Goal: Information Seeking & Learning: Find specific fact

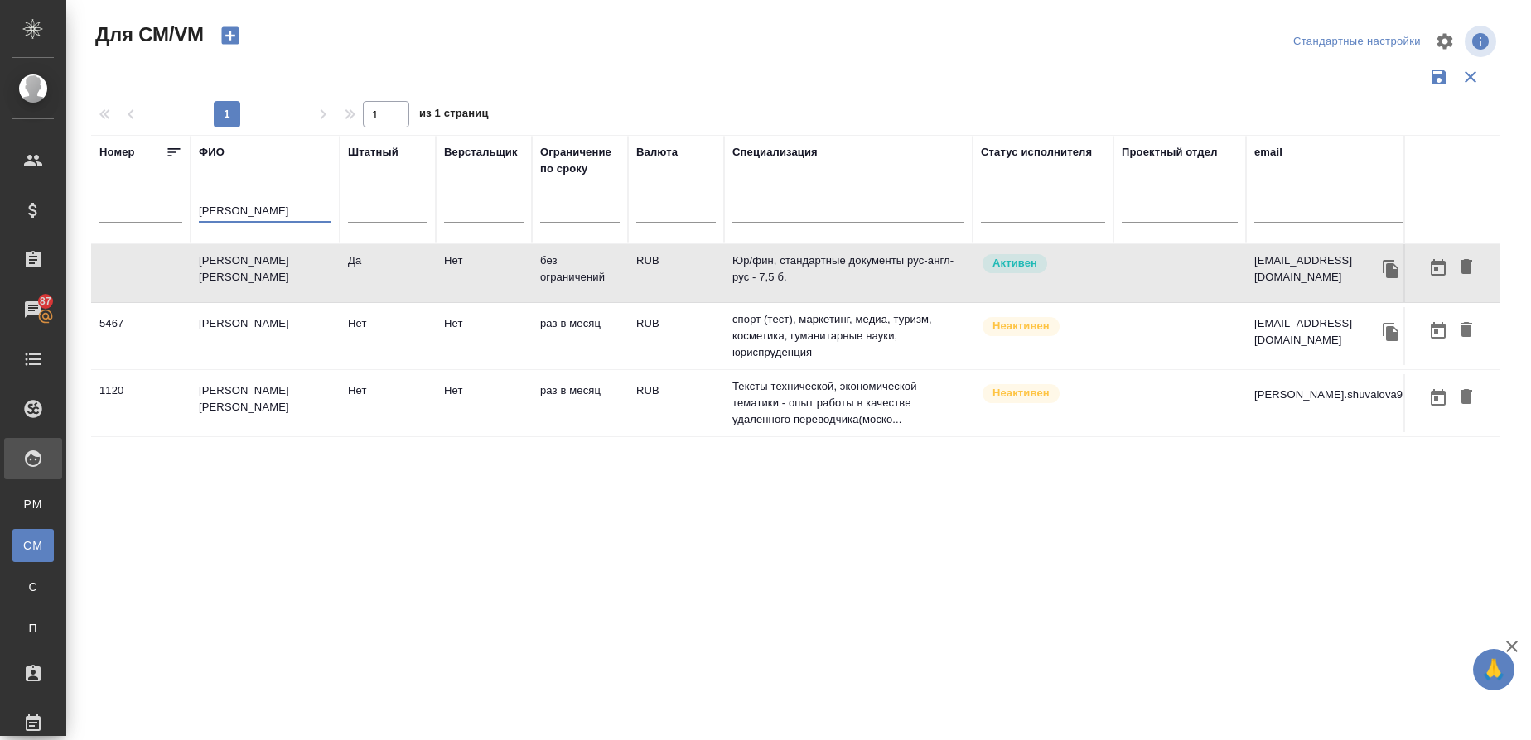
drag, startPoint x: 257, startPoint y: 209, endPoint x: 186, endPoint y: 215, distance: 71.5
click at [186, 215] on tr "Номер [PERSON_NAME] Штатный Верстальщик Ограничение по сроку Валюта Специализац…" at bounding box center [975, 189] width 1769 height 109
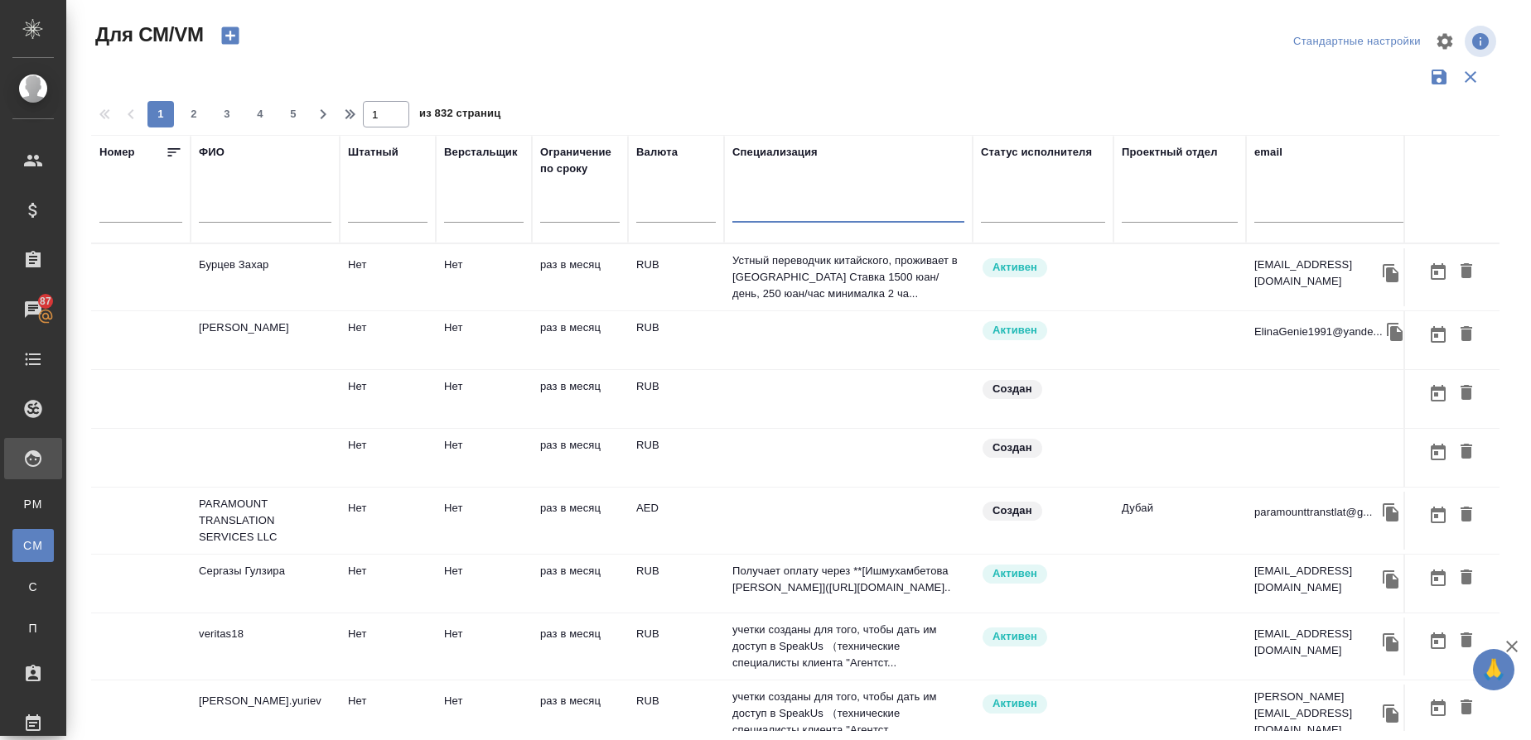
click at [766, 221] on input "text" at bounding box center [848, 212] width 232 height 21
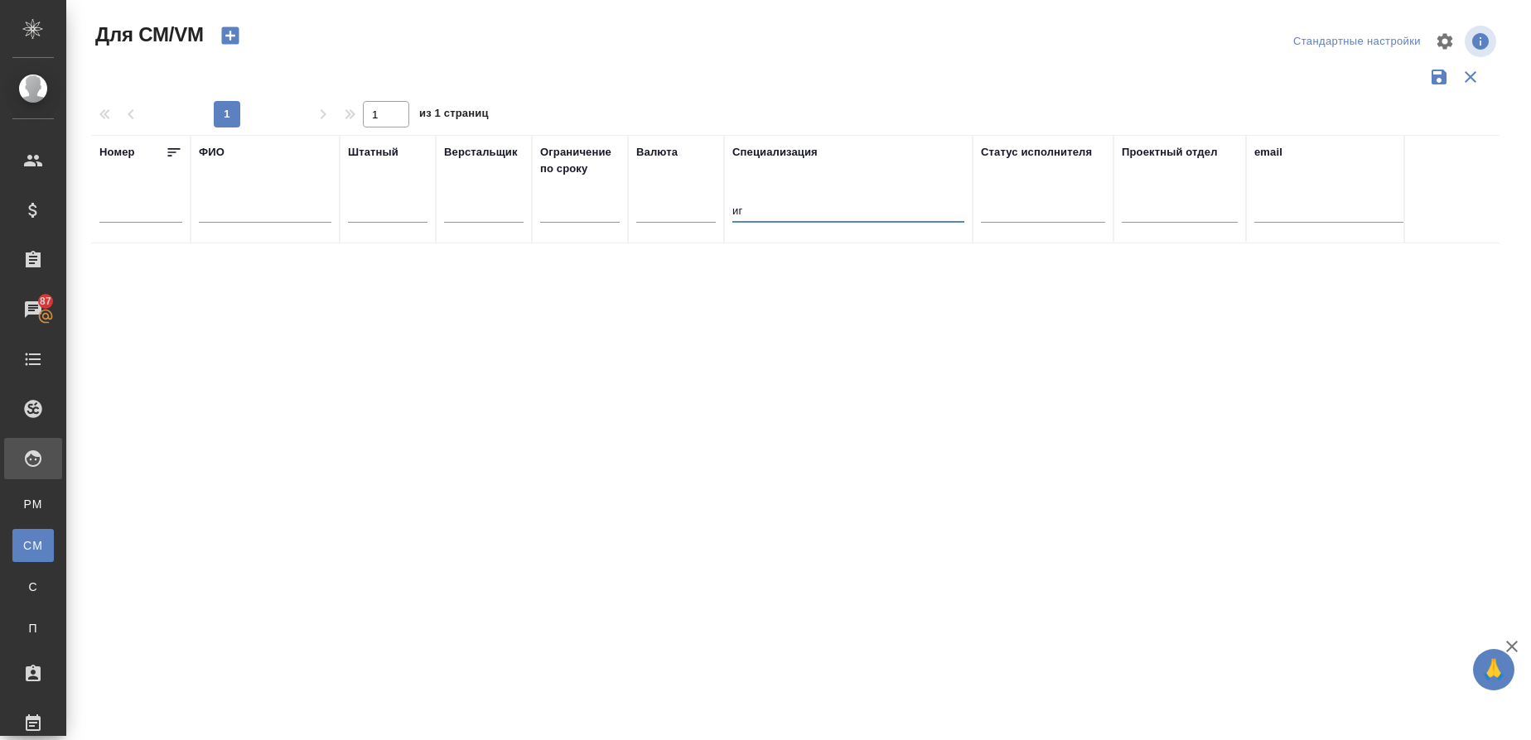
type input "и"
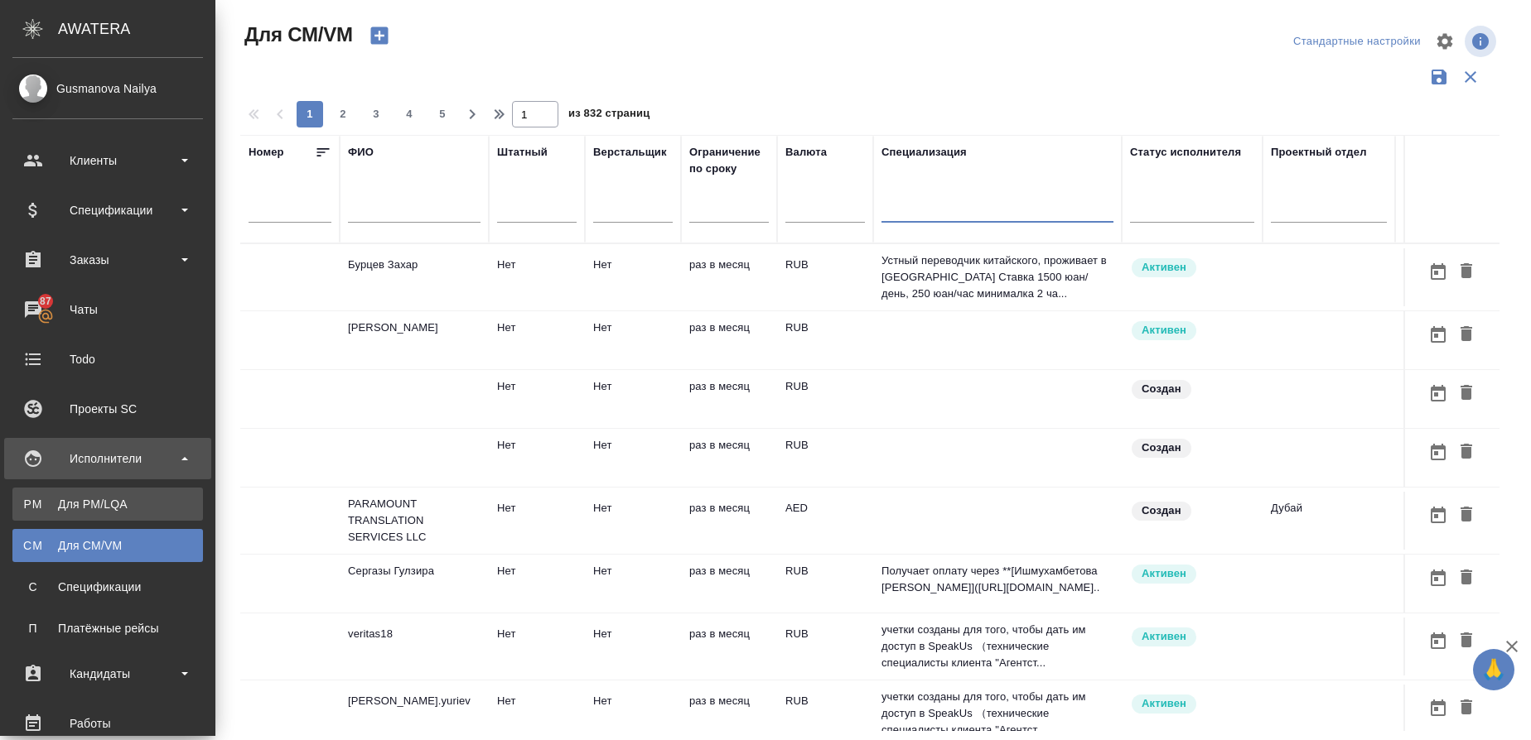
click at [94, 507] on div "Для PM/LQA" at bounding box center [108, 504] width 174 height 17
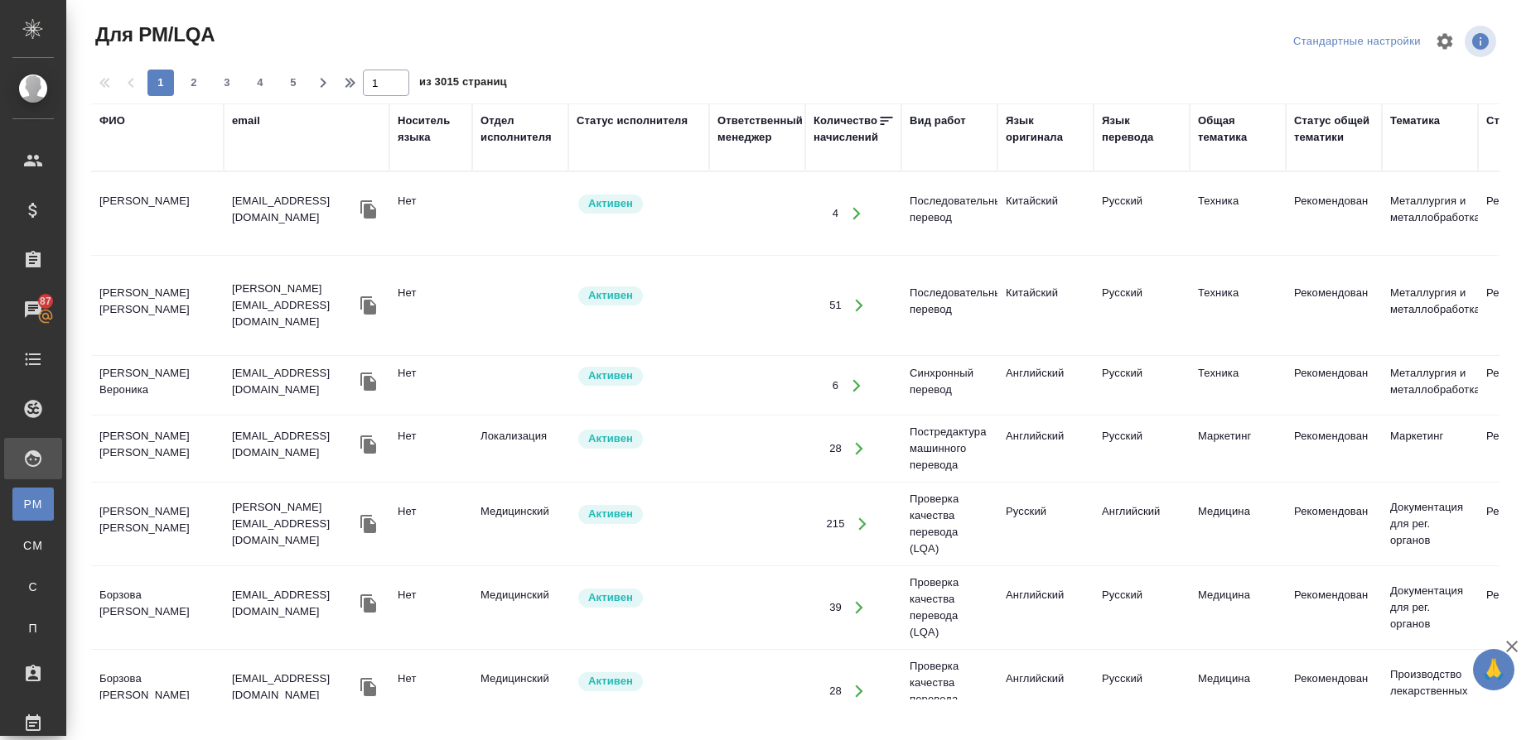
click at [1048, 136] on div "Язык оригинала" at bounding box center [1046, 129] width 80 height 33
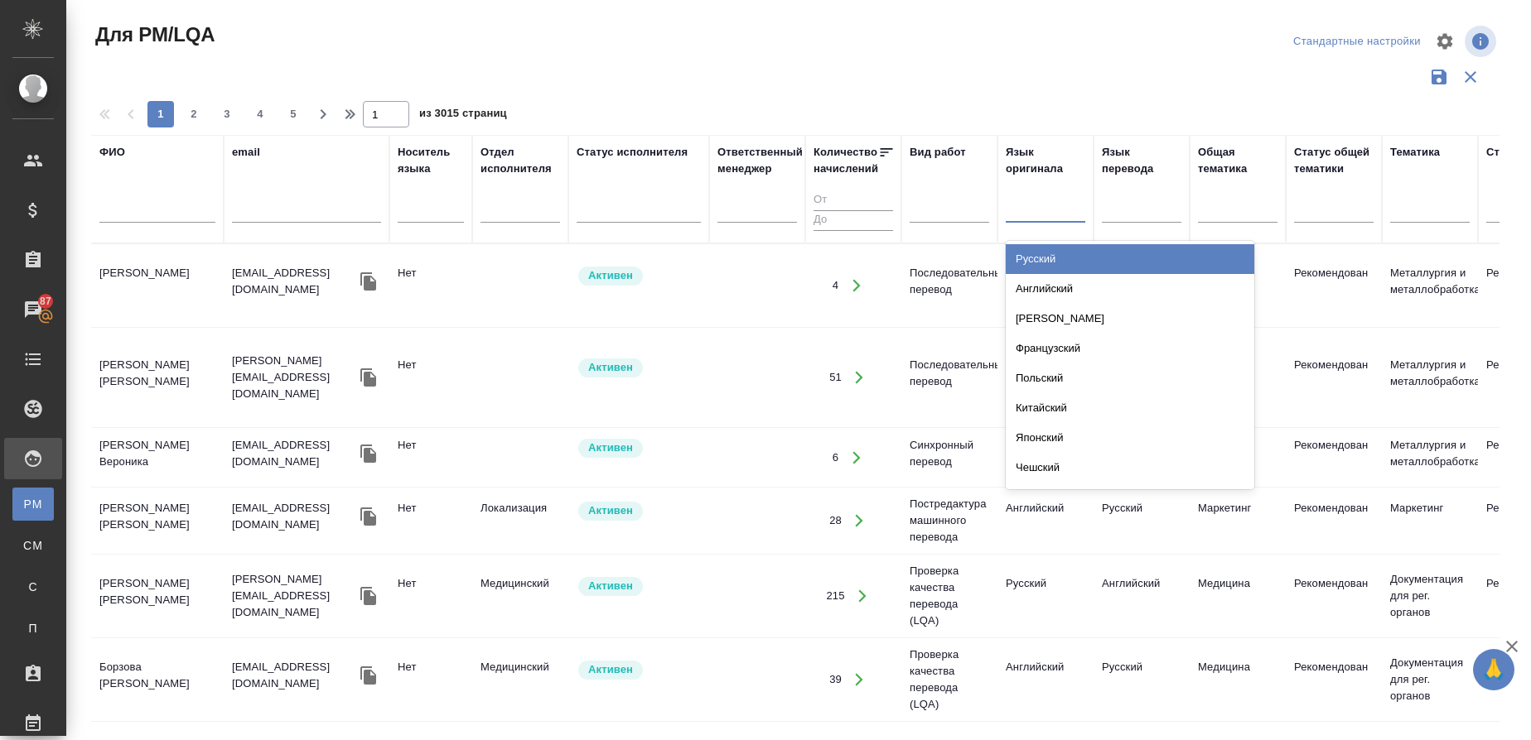
click at [1020, 213] on div at bounding box center [1046, 207] width 80 height 24
type input "инг"
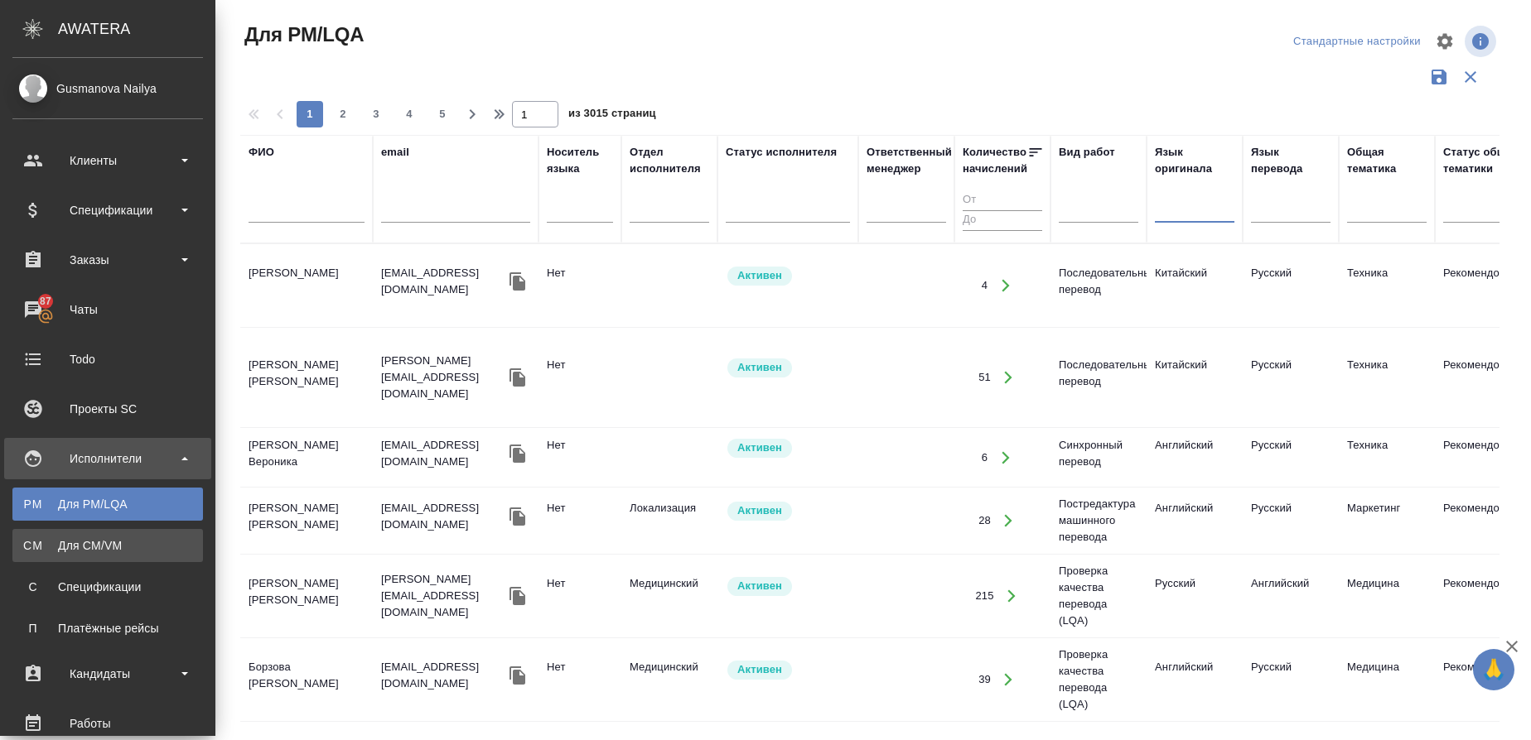
click at [46, 551] on div "Для CM/VM" at bounding box center [108, 546] width 174 height 17
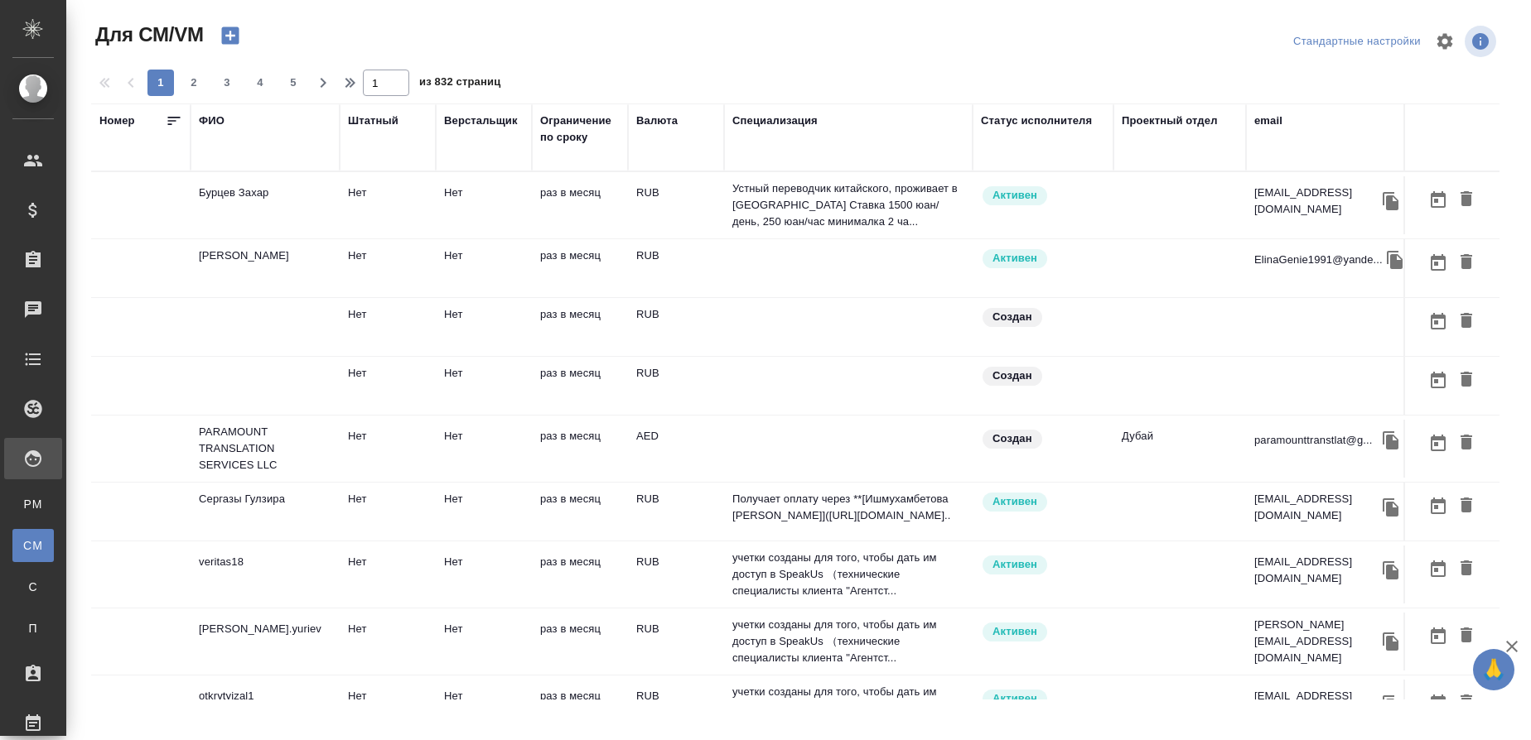
click at [213, 120] on div "ФИО" at bounding box center [212, 121] width 26 height 17
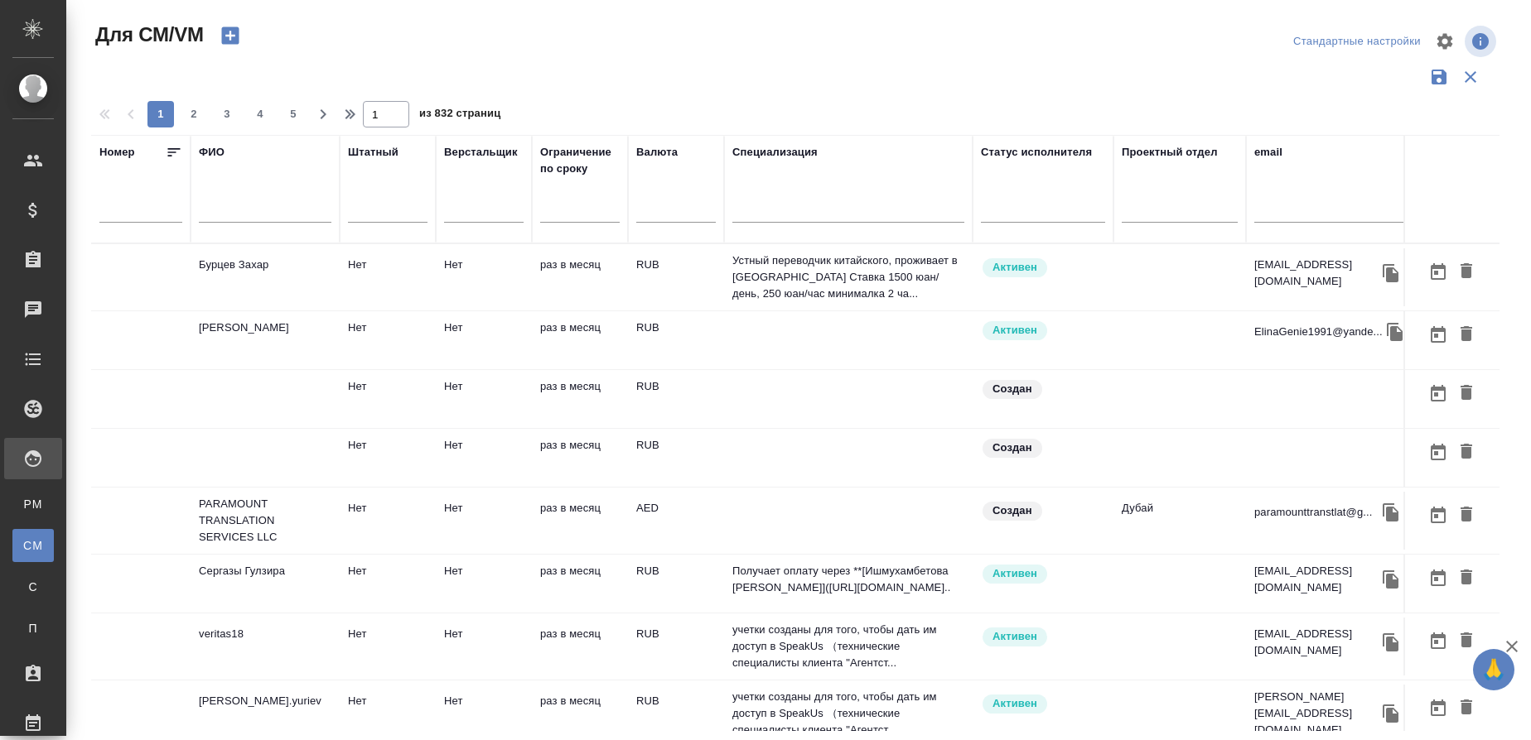
click at [216, 211] on input "text" at bounding box center [265, 212] width 133 height 21
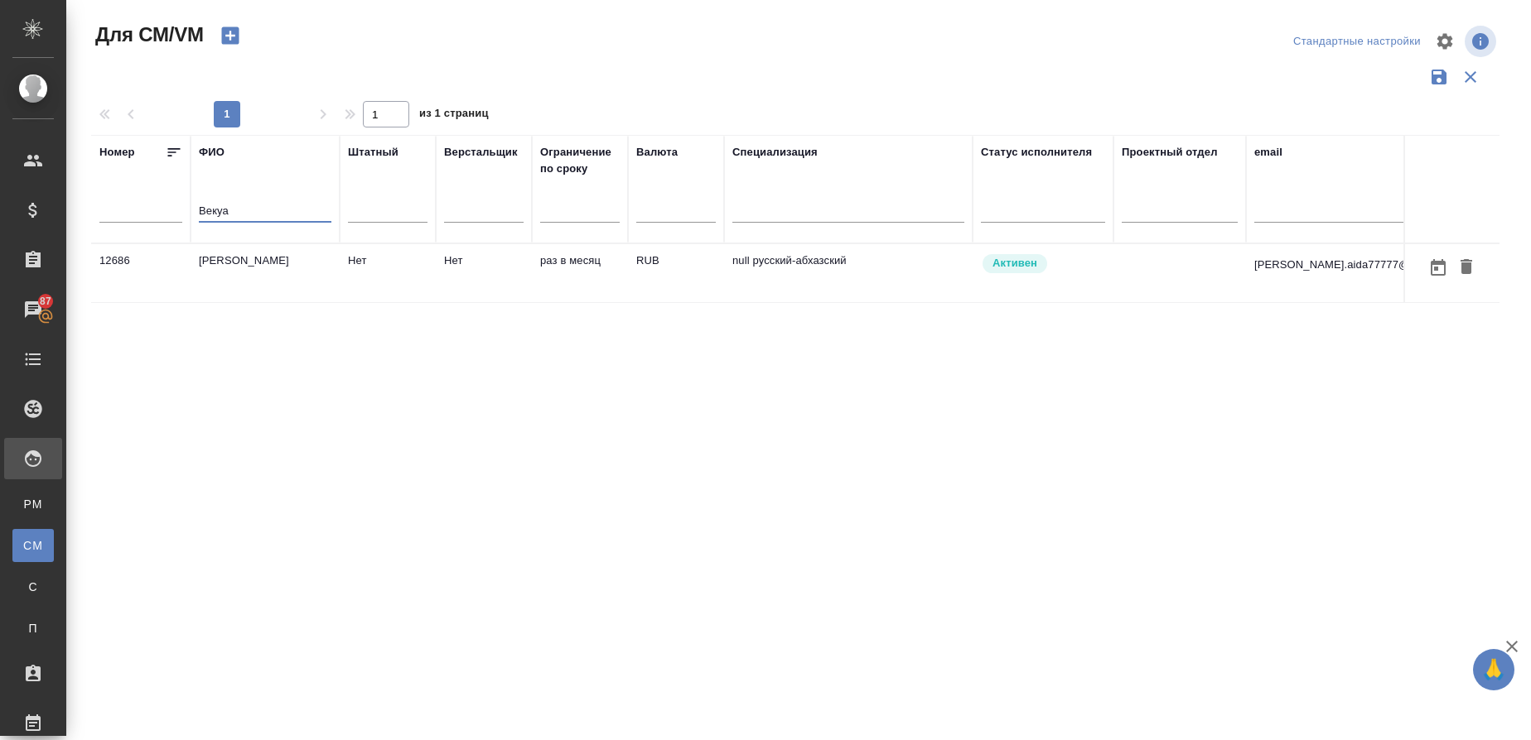
type input "Векуа"
click at [257, 265] on td "[PERSON_NAME]" at bounding box center [265, 273] width 149 height 58
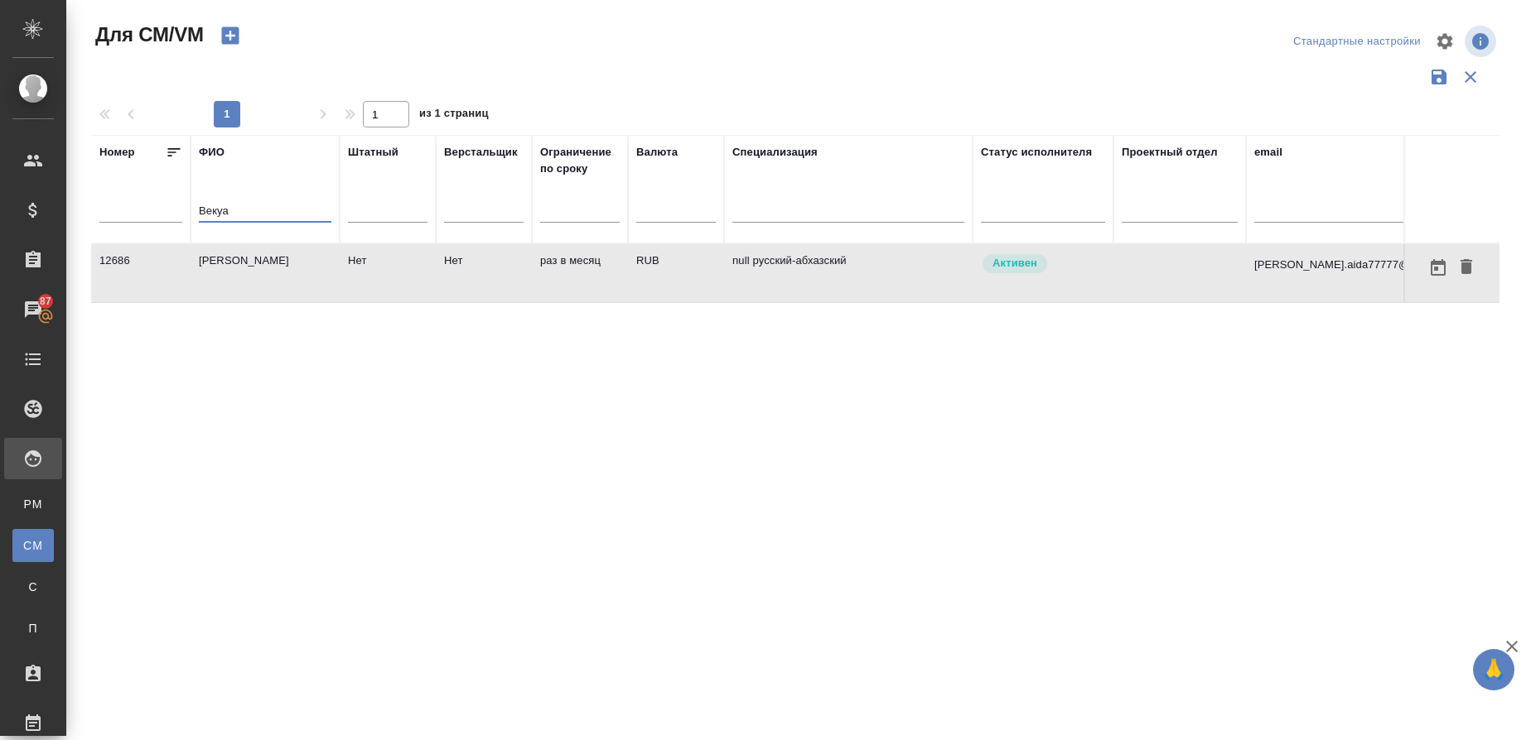
drag, startPoint x: 251, startPoint y: 207, endPoint x: 108, endPoint y: 205, distance: 143.3
click at [108, 205] on tr "Номер ФИО Векуа Штатный Верстальщик Ограничение по сроку Валюта Специализация С…" at bounding box center [975, 189] width 1769 height 109
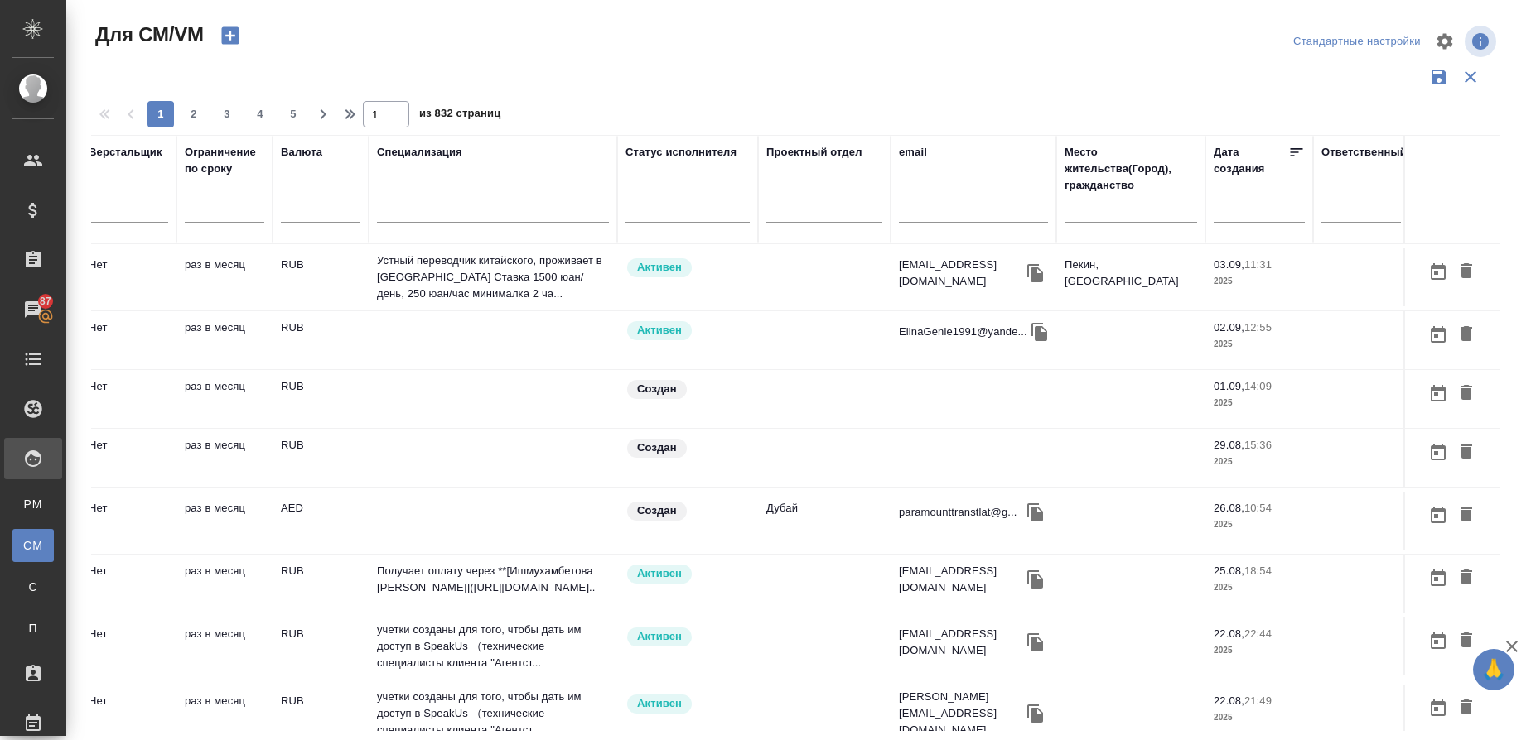
scroll to position [0, 380]
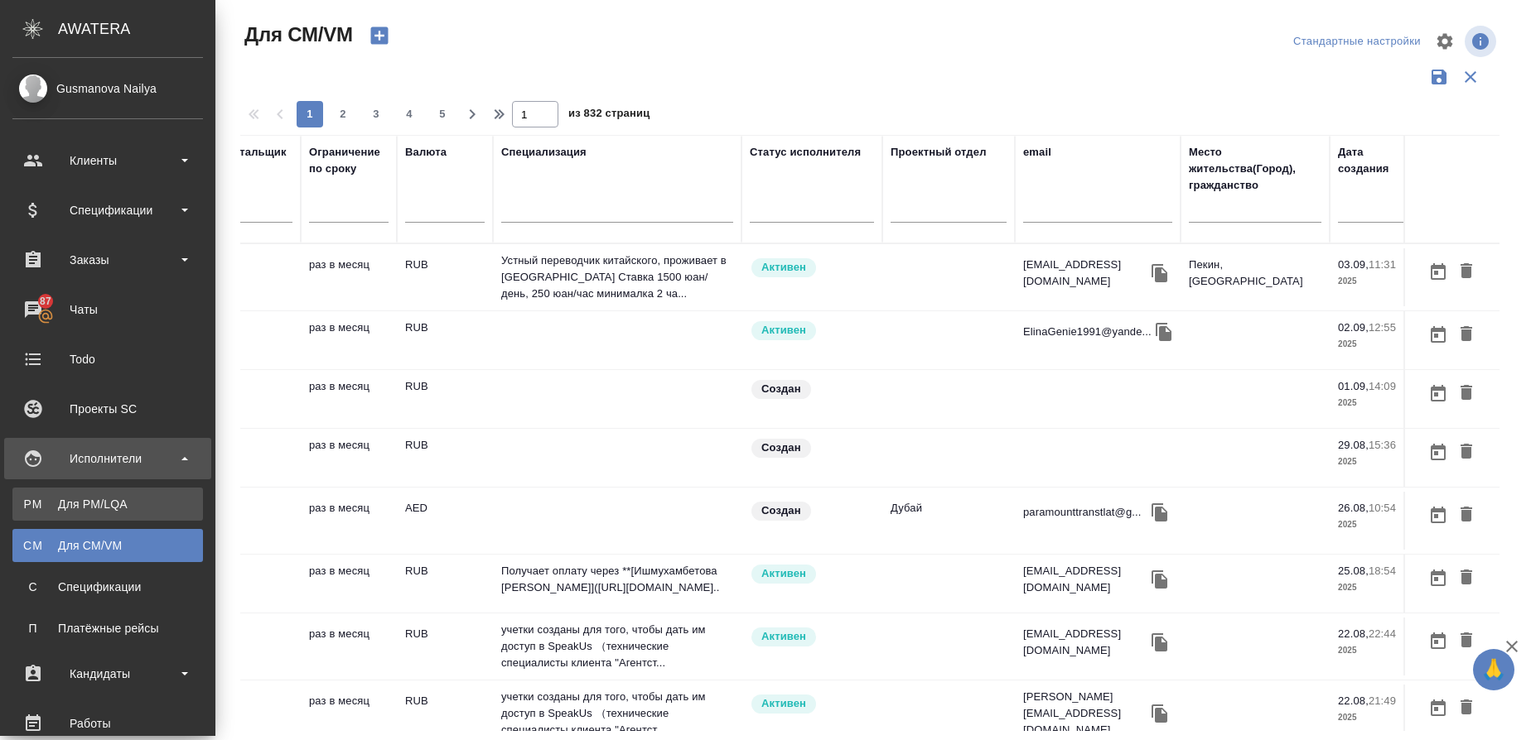
click at [120, 491] on link "PM Для PM/[GEOGRAPHIC_DATA]" at bounding box center [107, 504] width 191 height 33
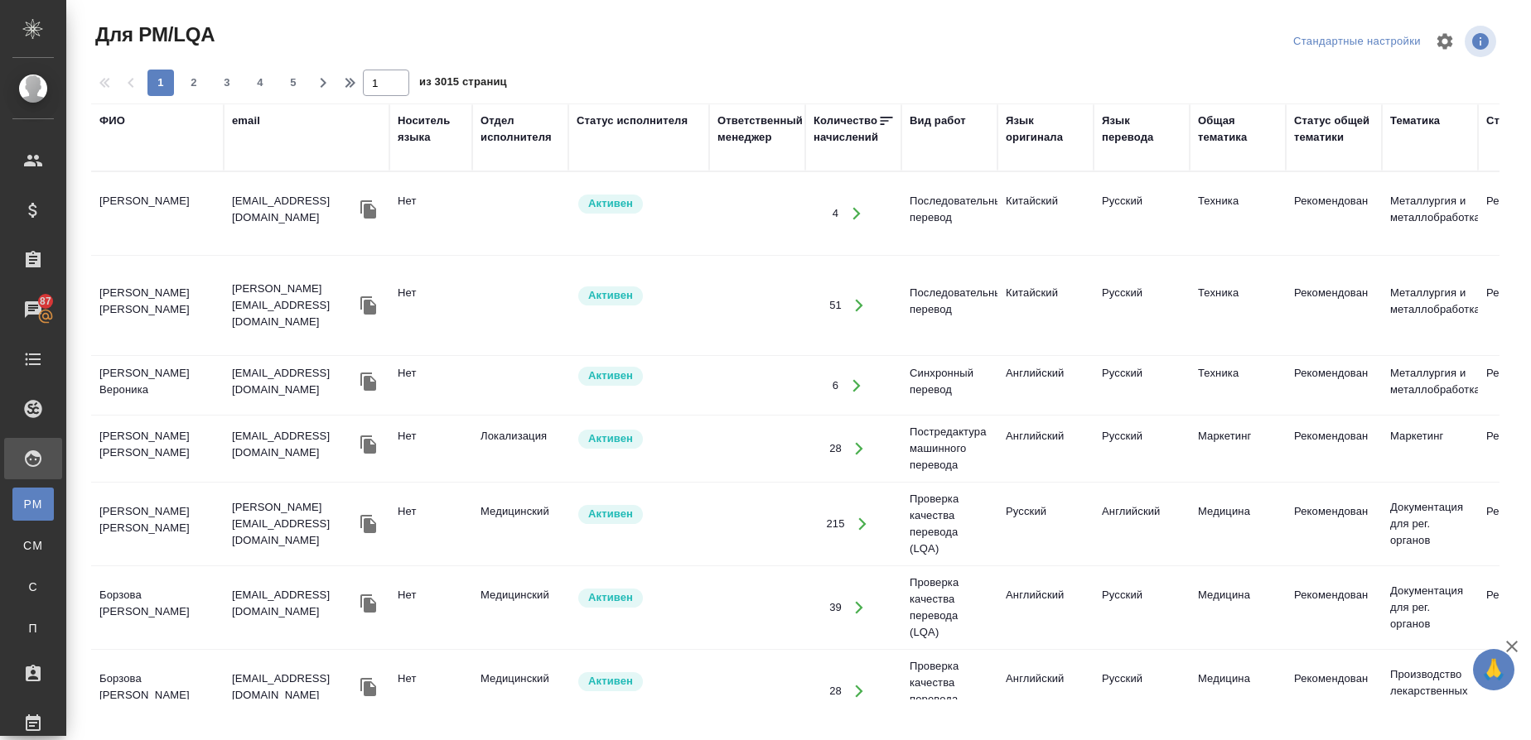
click at [1039, 137] on div "Язык оригинала" at bounding box center [1046, 129] width 80 height 33
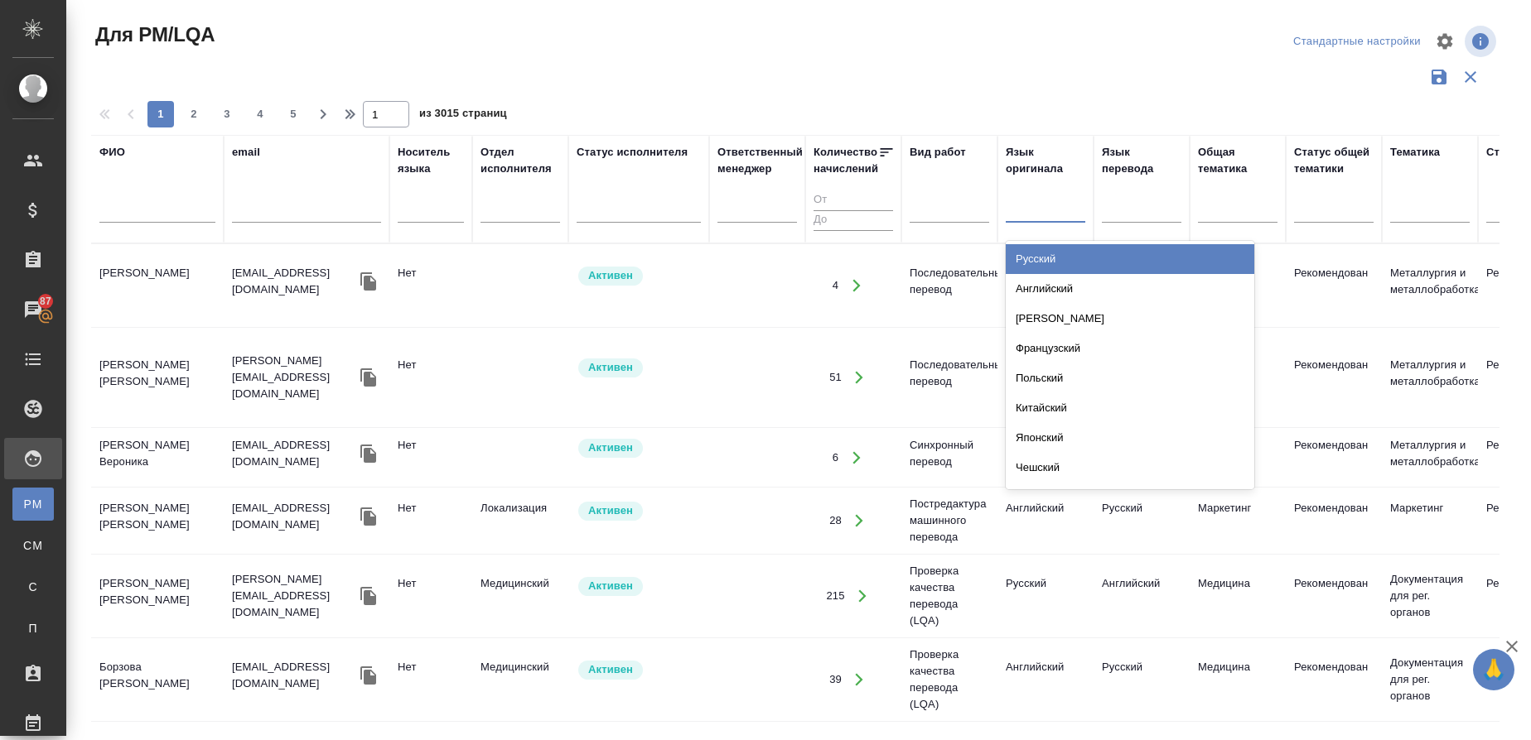
click at [1027, 211] on div at bounding box center [1046, 207] width 80 height 24
type input "ан"
click at [1039, 251] on div "Английский" at bounding box center [1130, 259] width 248 height 30
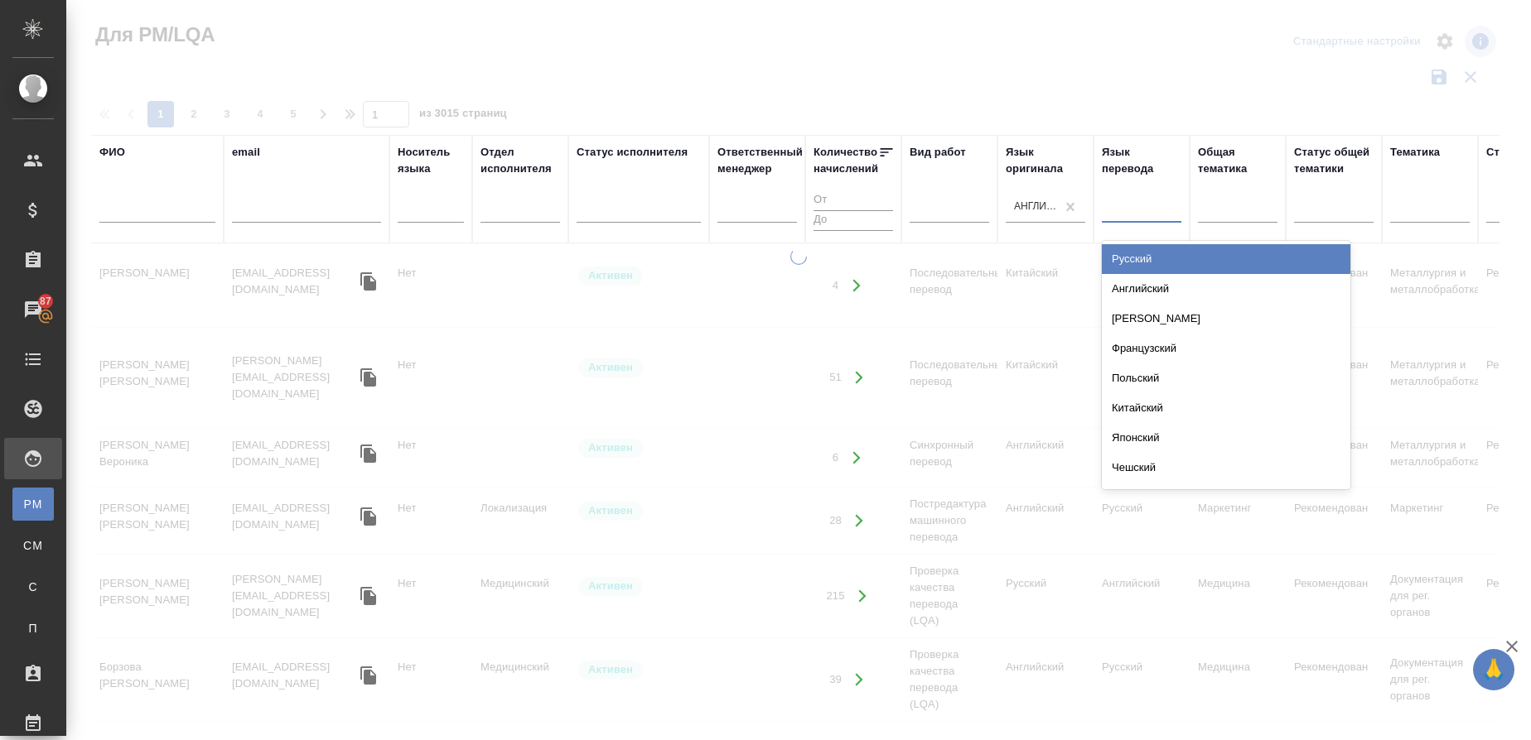
click at [1121, 204] on div at bounding box center [1142, 207] width 80 height 24
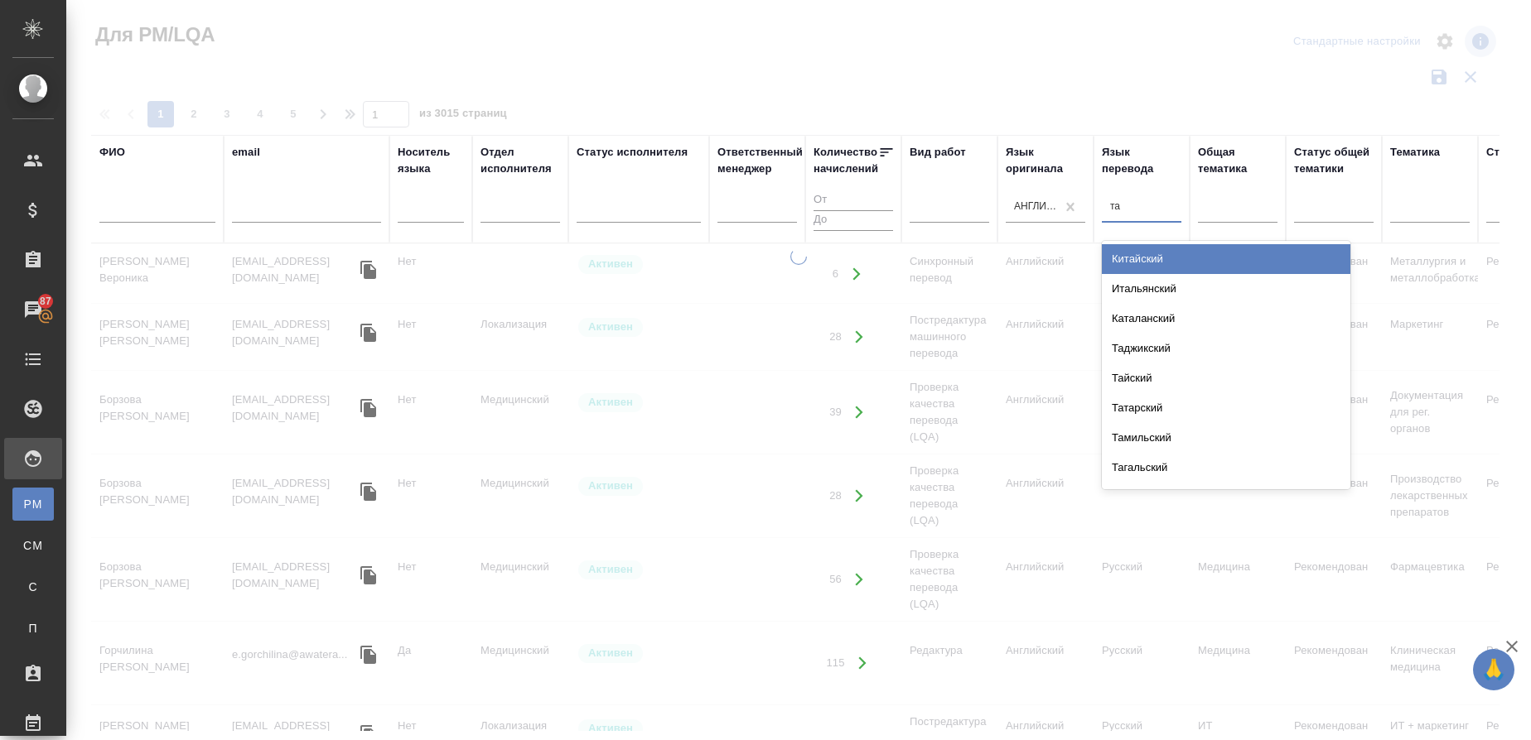
type input "тай"
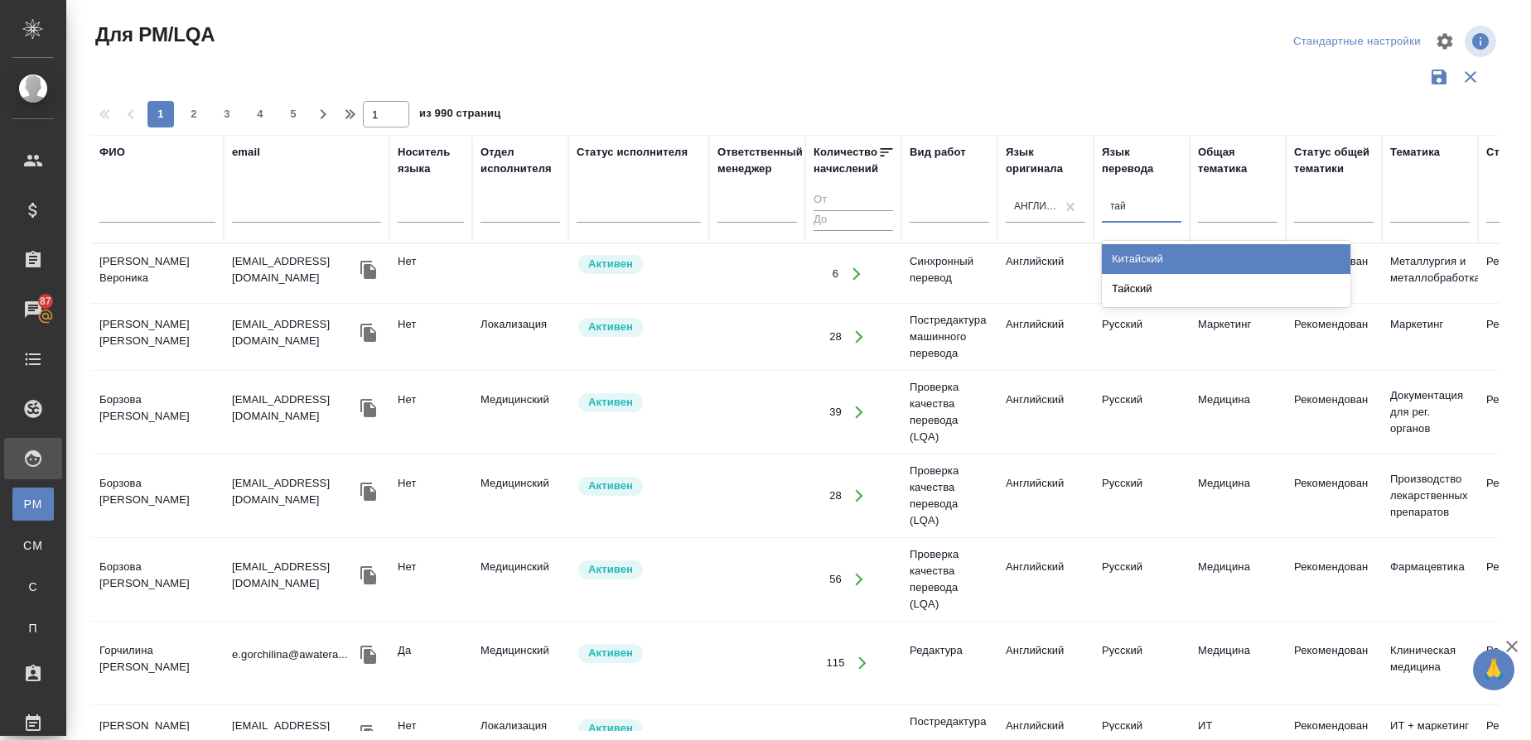
click at [1174, 245] on div "Китайский" at bounding box center [1226, 259] width 248 height 30
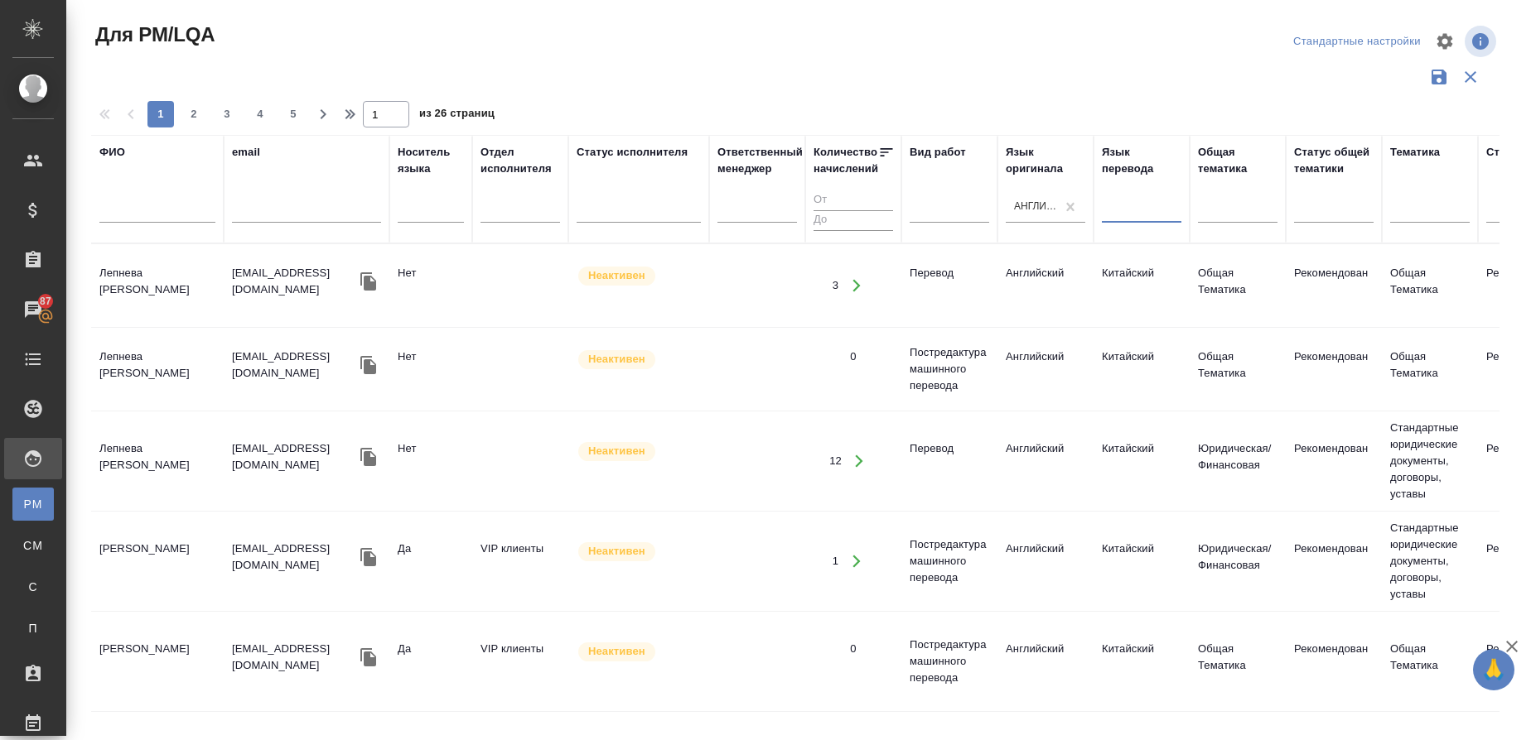
click at [1131, 208] on div at bounding box center [1142, 207] width 80 height 24
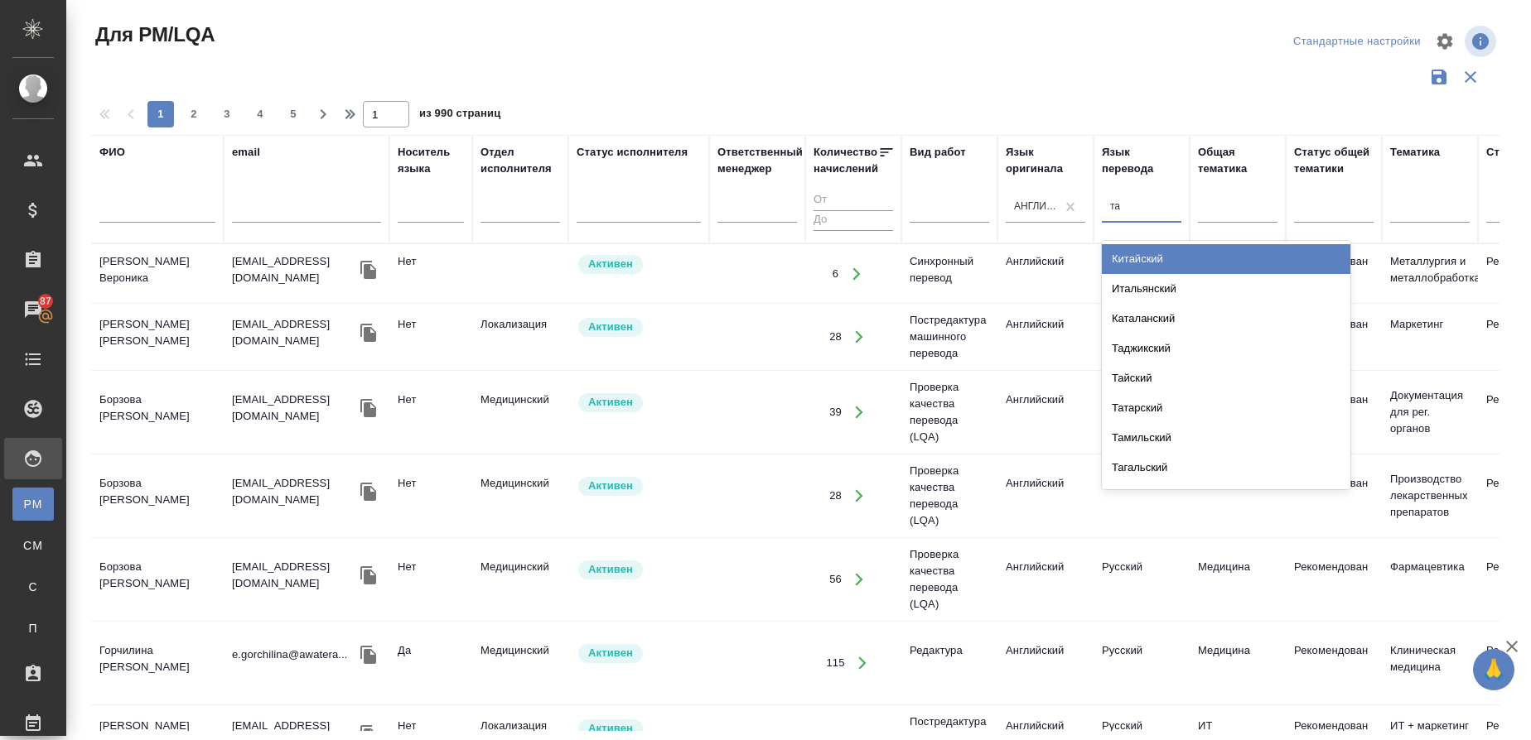
type input "тай"
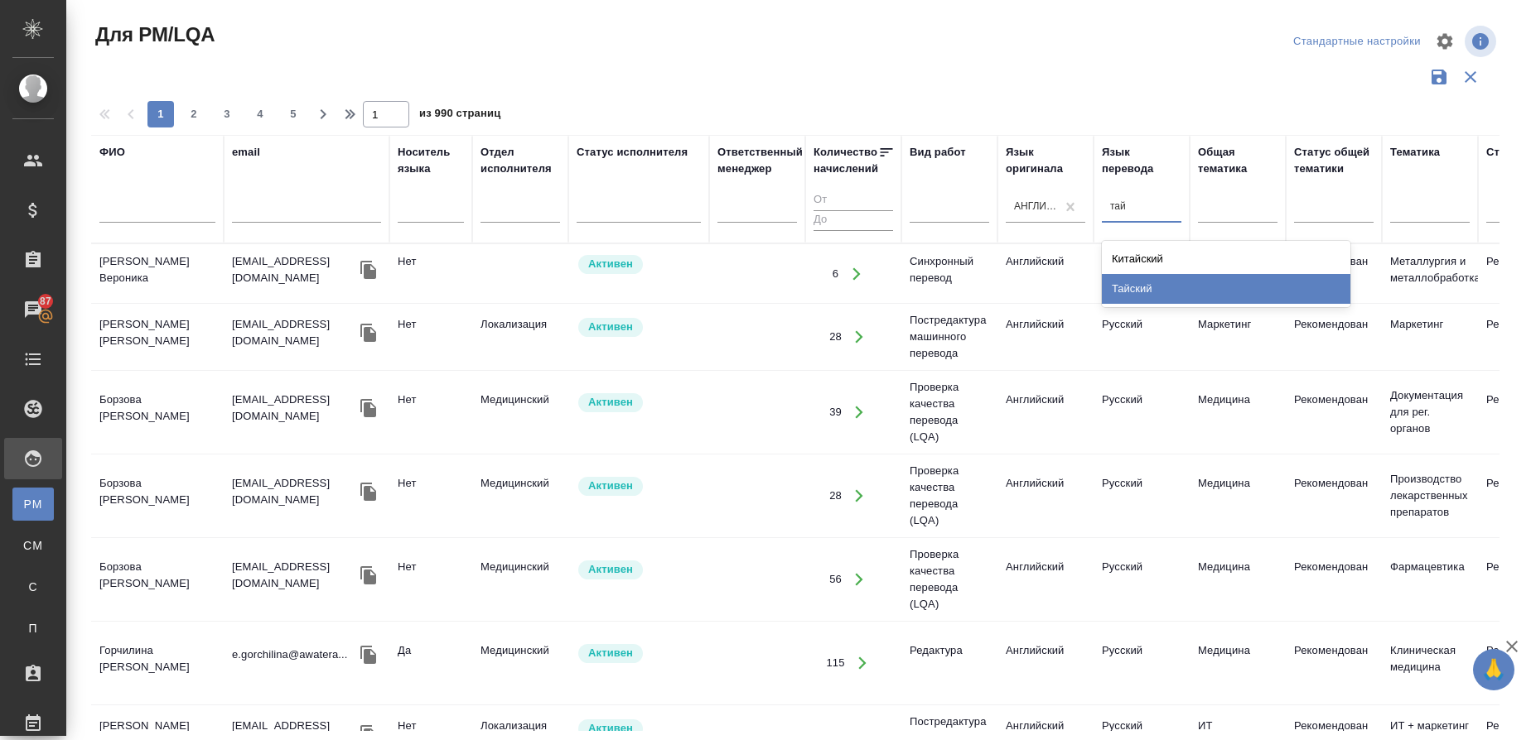
click at [1133, 288] on div "Тайский" at bounding box center [1226, 289] width 248 height 30
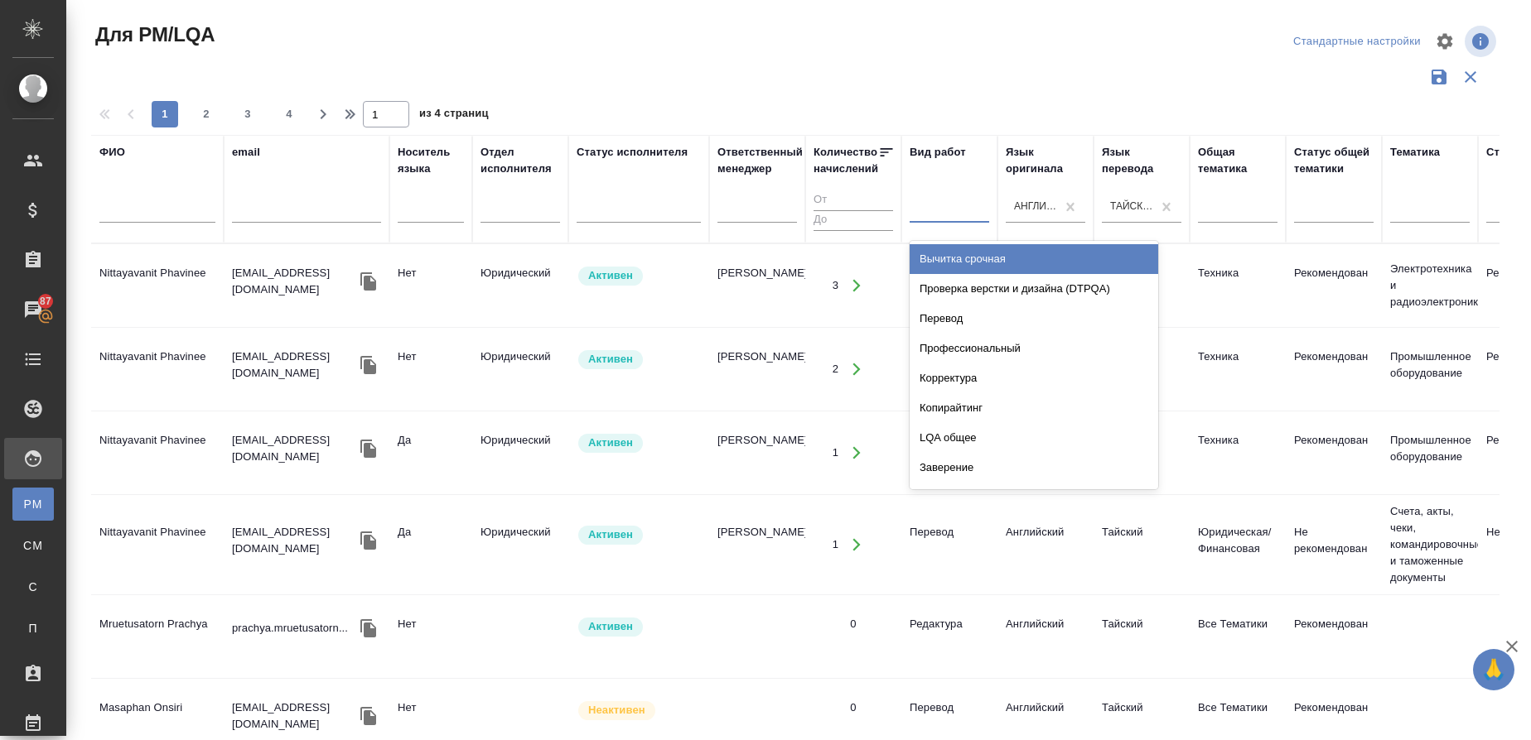
click at [933, 210] on div at bounding box center [949, 207] width 80 height 24
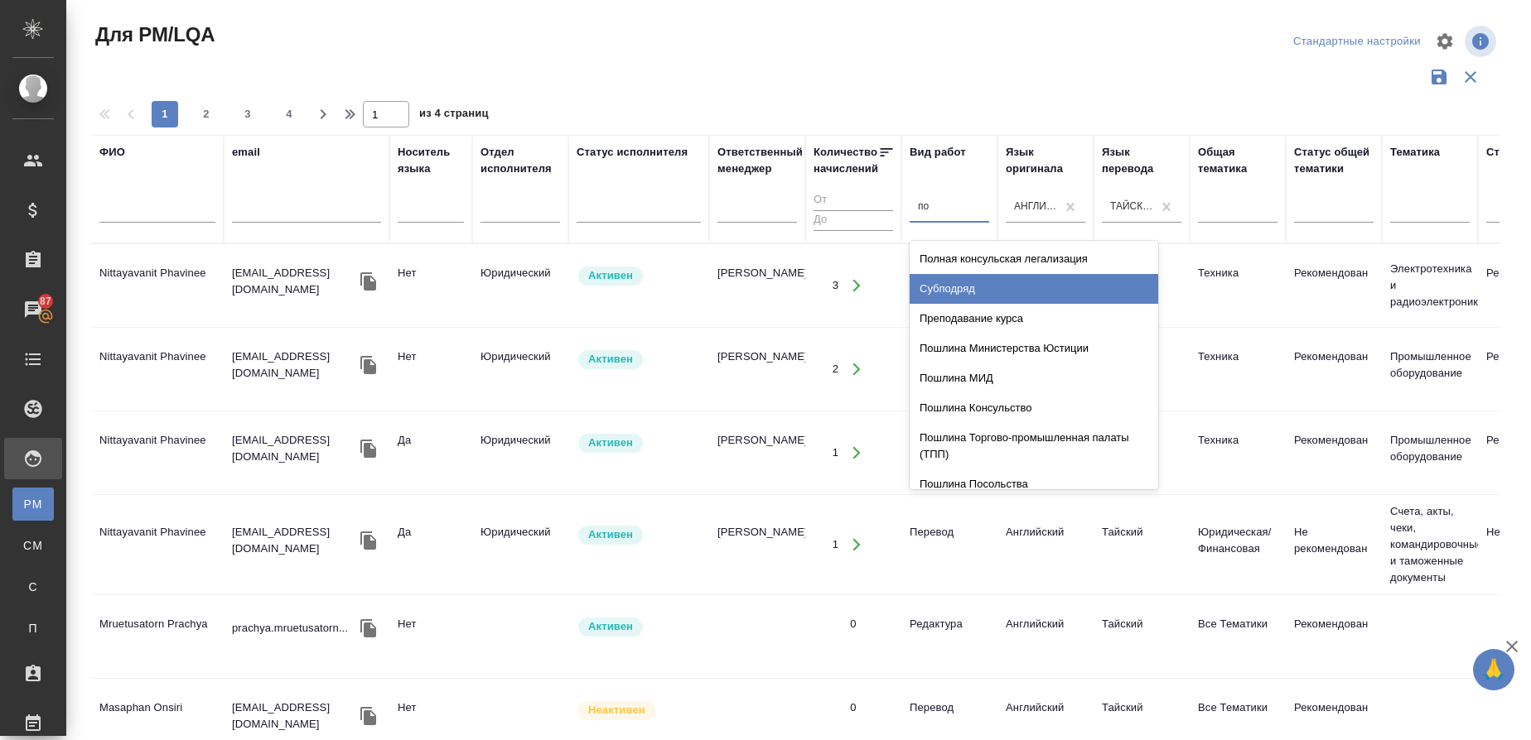
type input "пос"
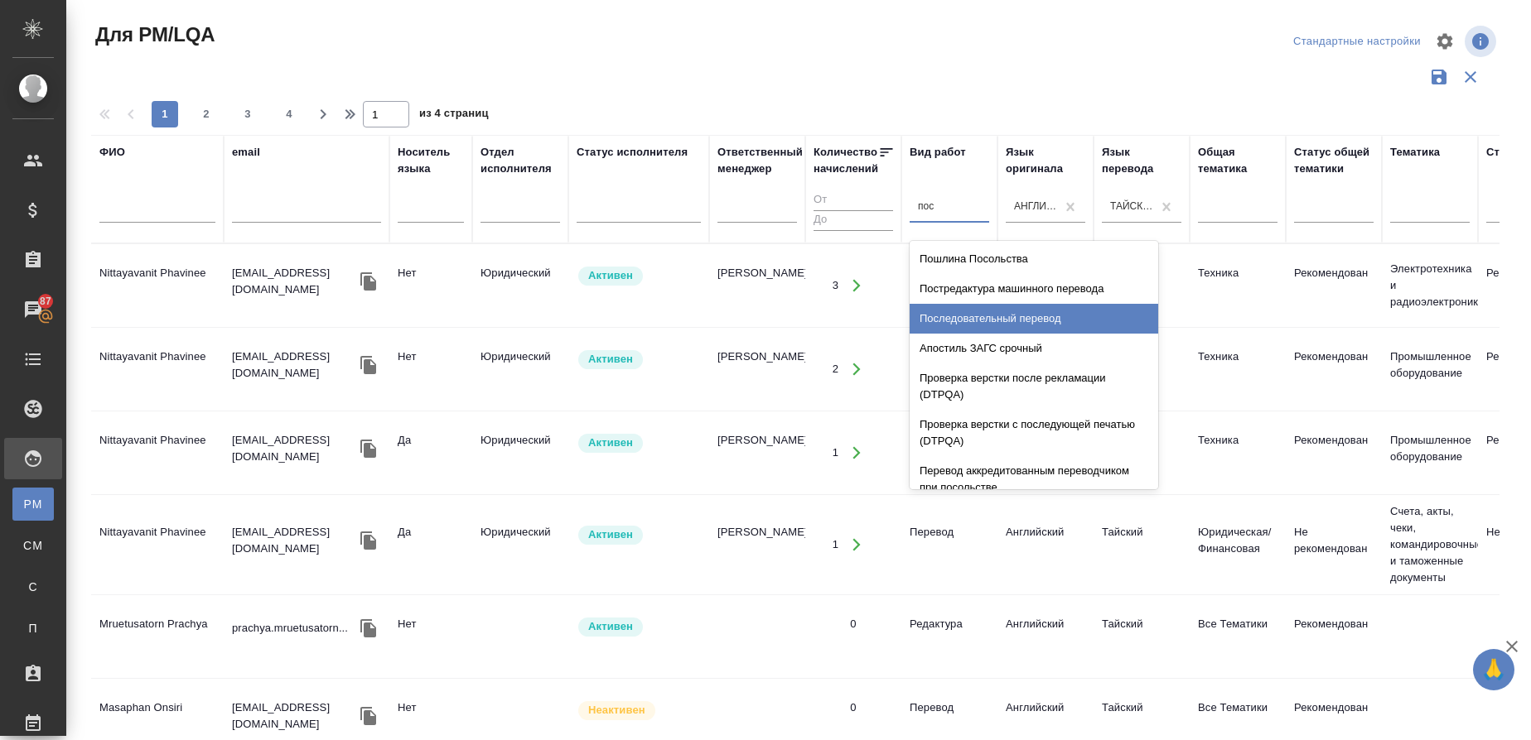
click at [1010, 327] on div "Последовательный перевод" at bounding box center [1033, 319] width 248 height 30
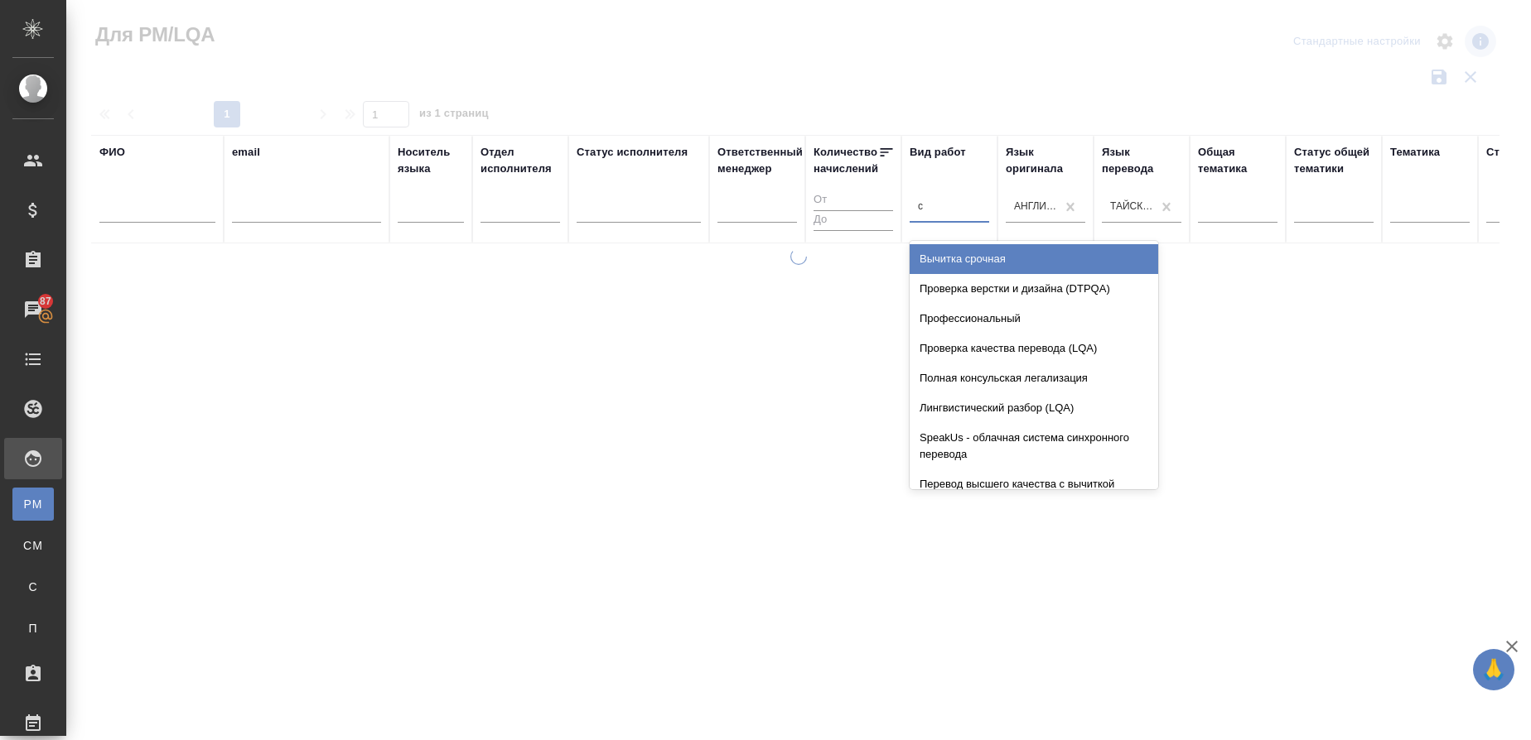
type input "си"
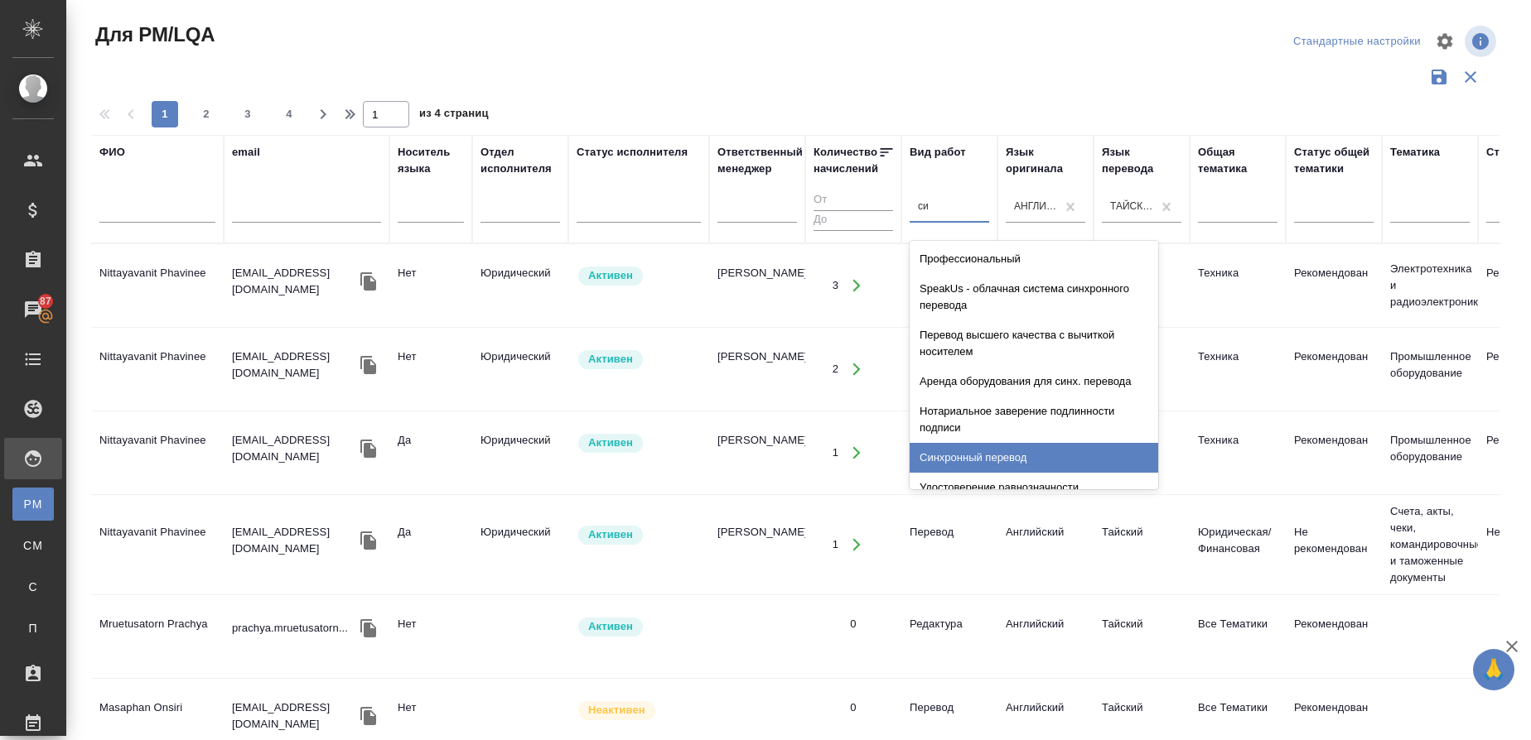
drag, startPoint x: 1022, startPoint y: 467, endPoint x: 831, endPoint y: 428, distance: 195.3
click at [1022, 470] on div "Синхронный перевод" at bounding box center [1033, 458] width 248 height 30
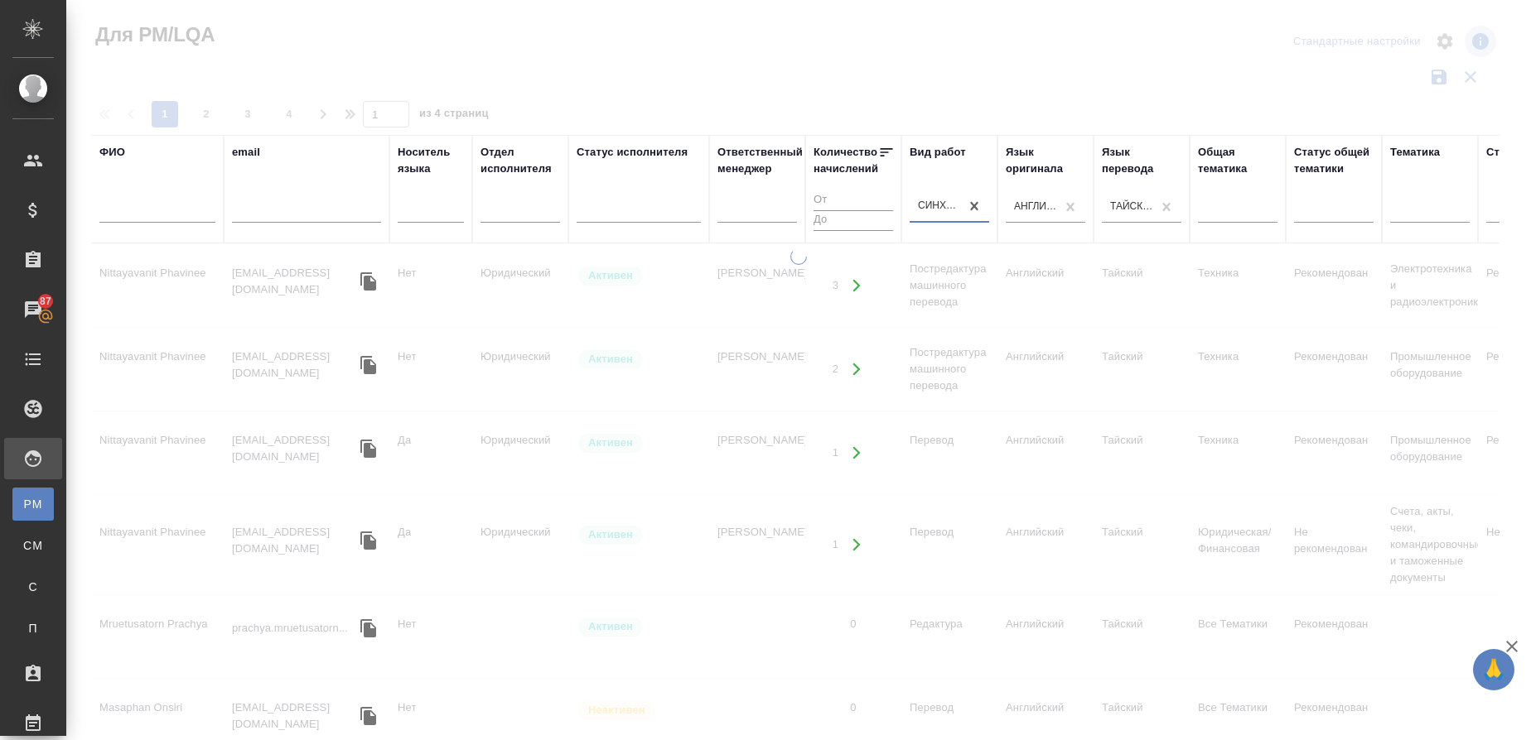
click at [356, 331] on div at bounding box center [798, 494] width 1464 height 492
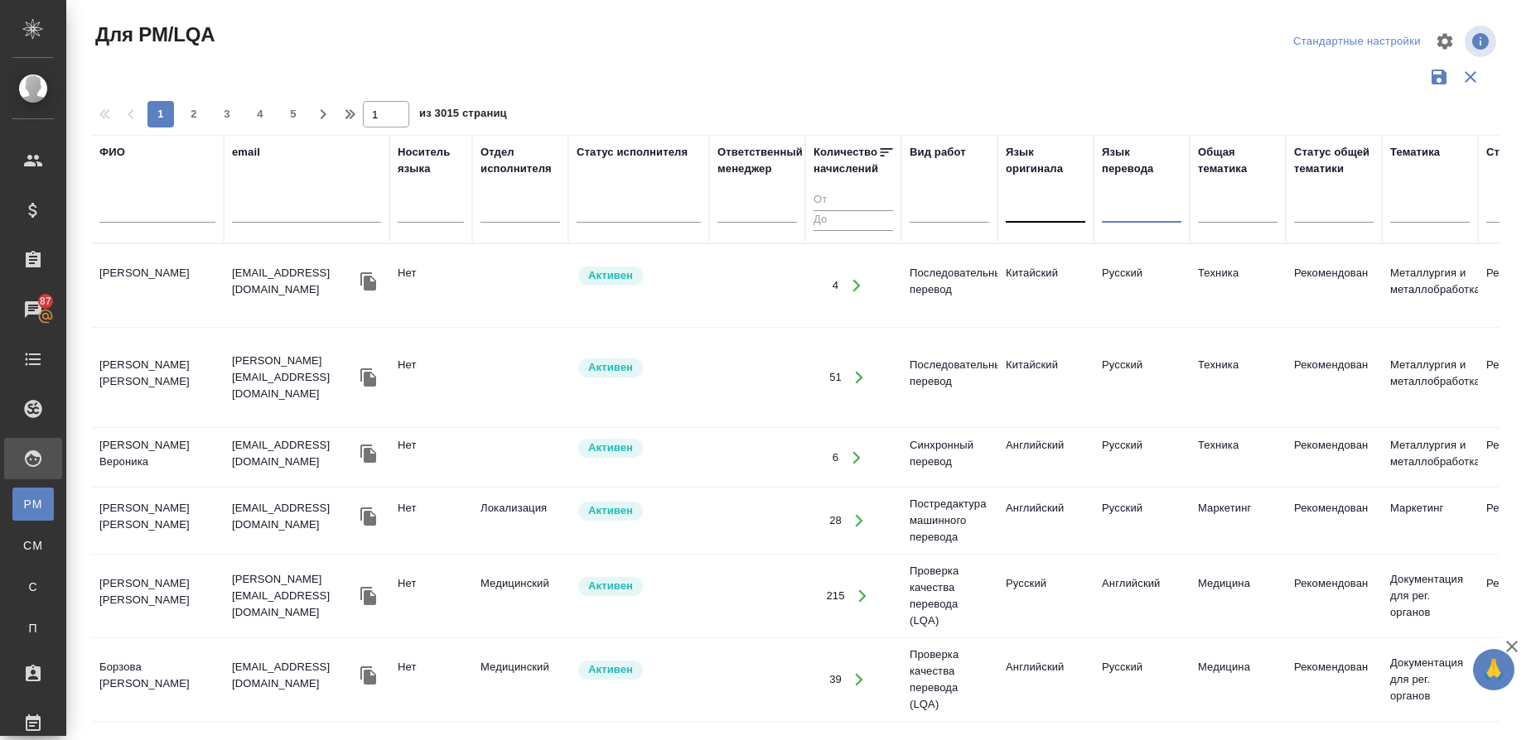
click at [113, 218] on input "text" at bounding box center [157, 212] width 116 height 21
paste input "Piyasak Siriwan"
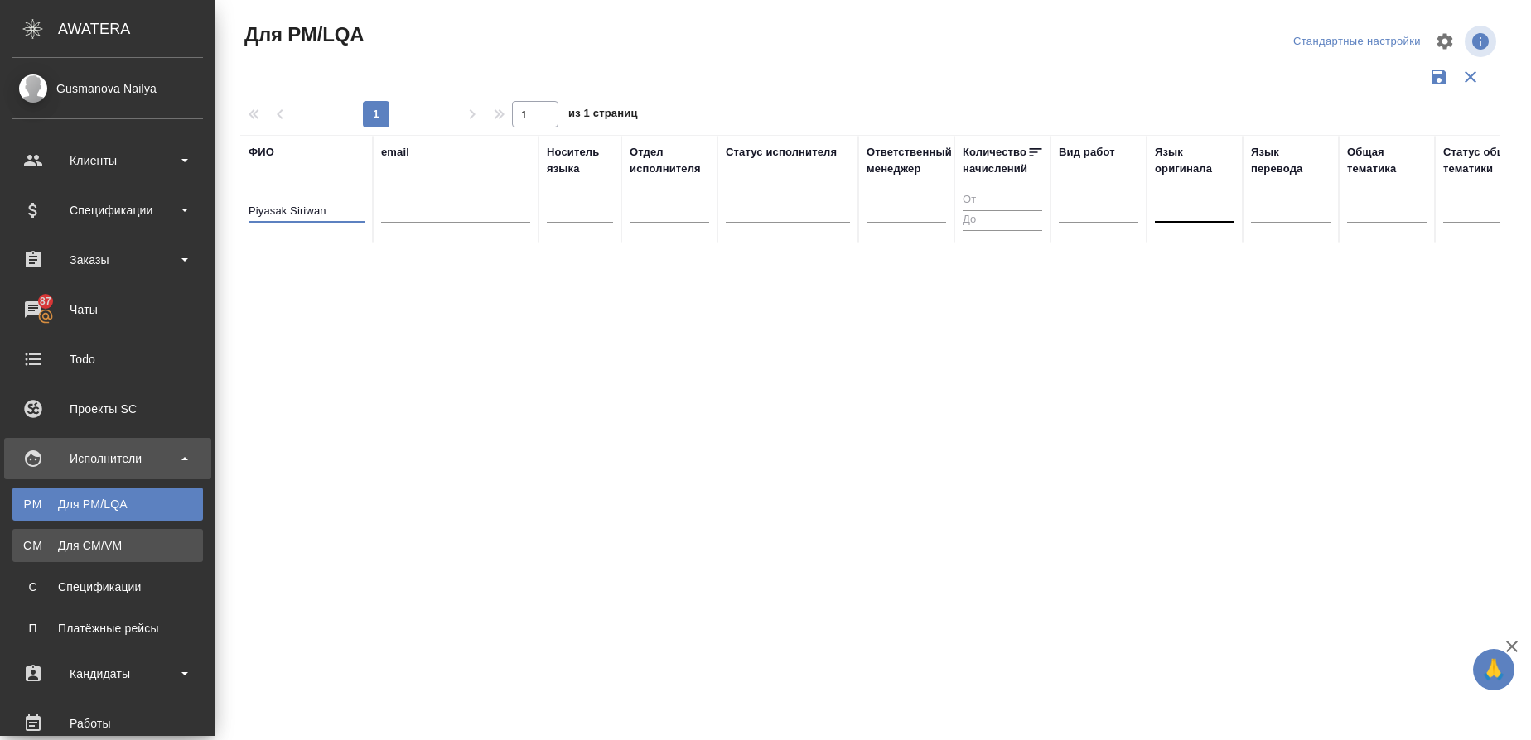
type input "Piyasak Siriwan"
click at [26, 552] on div "Для CM/VM" at bounding box center [108, 546] width 174 height 17
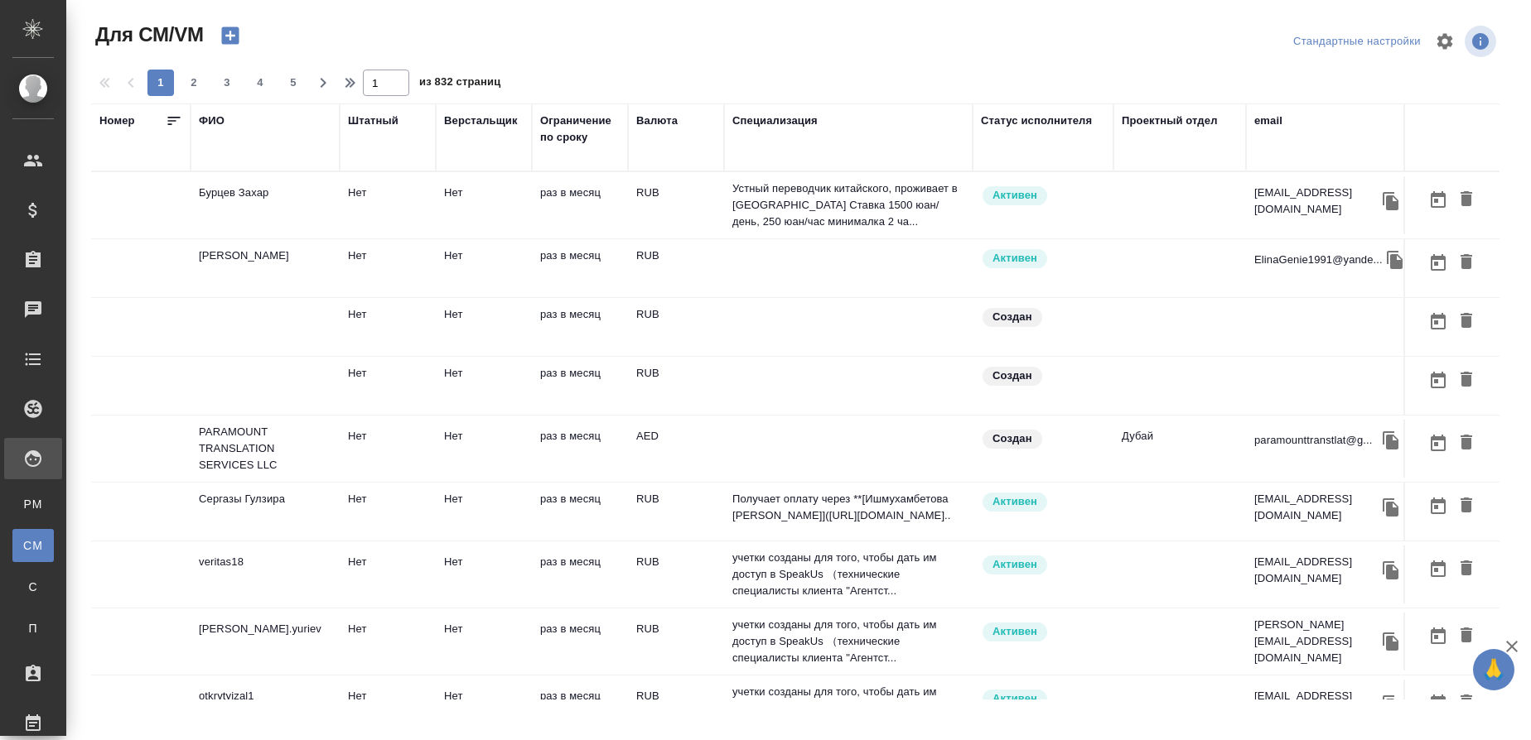
click at [272, 160] on div "ФИО" at bounding box center [265, 138] width 133 height 50
click at [213, 118] on div "ФИО" at bounding box center [212, 121] width 26 height 17
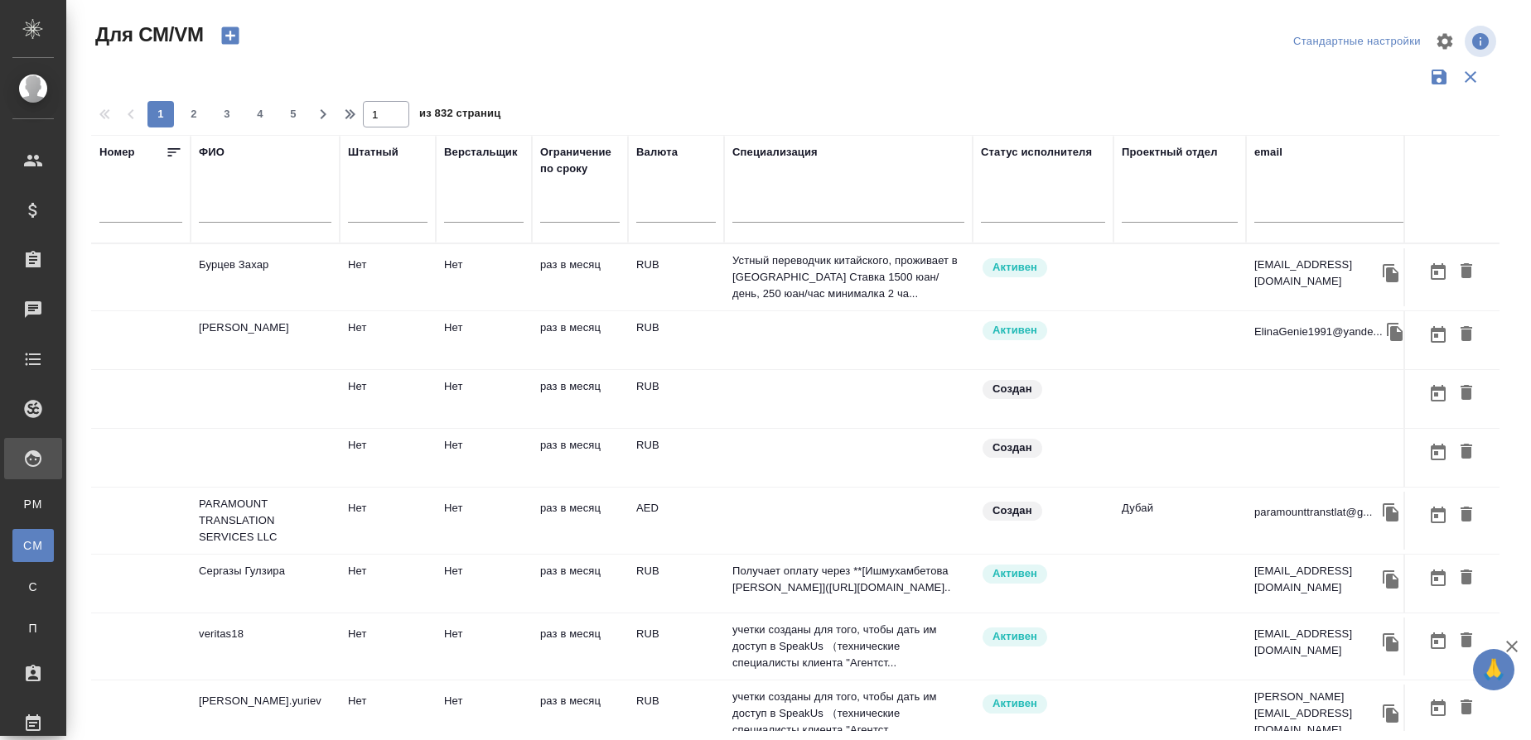
click at [224, 215] on input "text" at bounding box center [265, 212] width 133 height 21
paste input "Piyasak Siriwan"
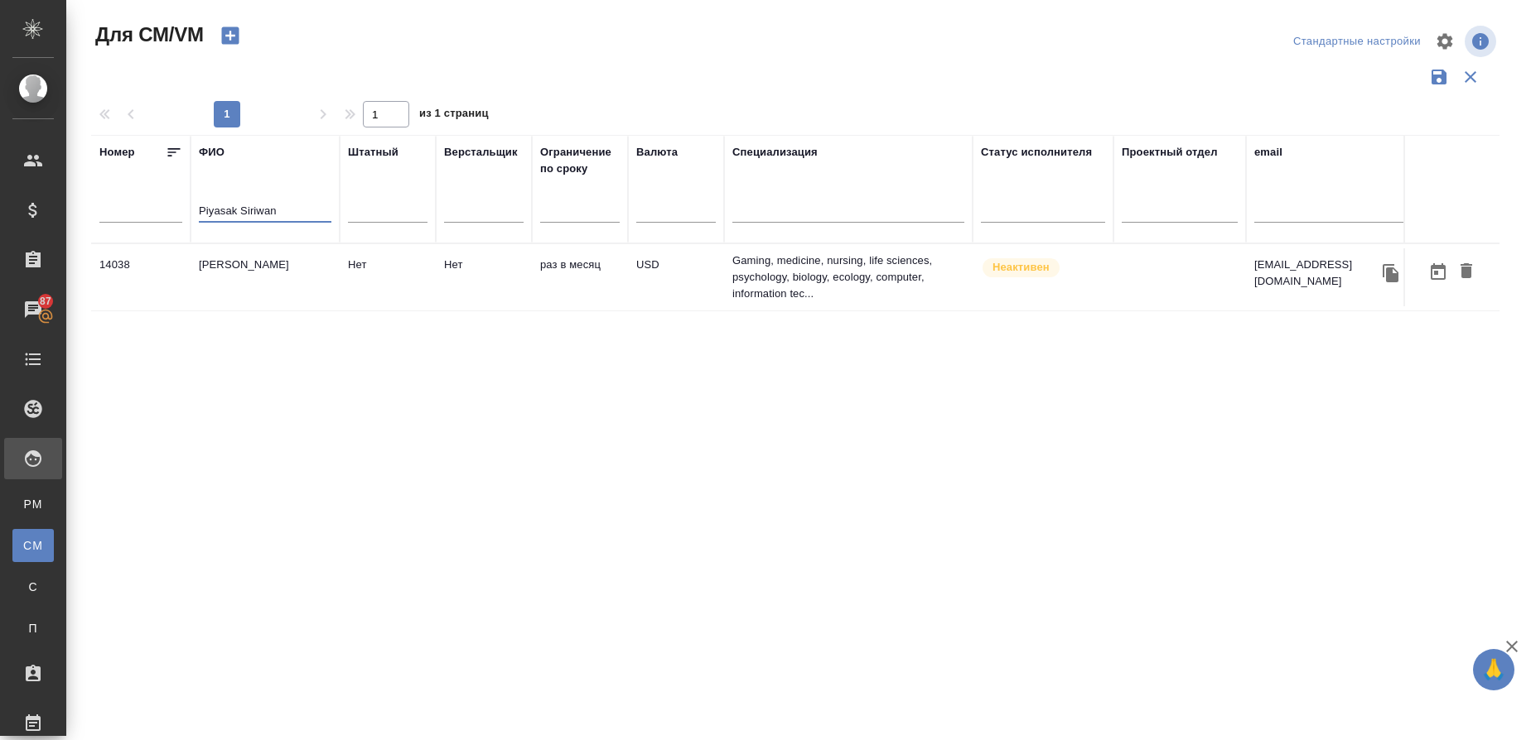
click at [147, 265] on td "14038" at bounding box center [140, 277] width 99 height 58
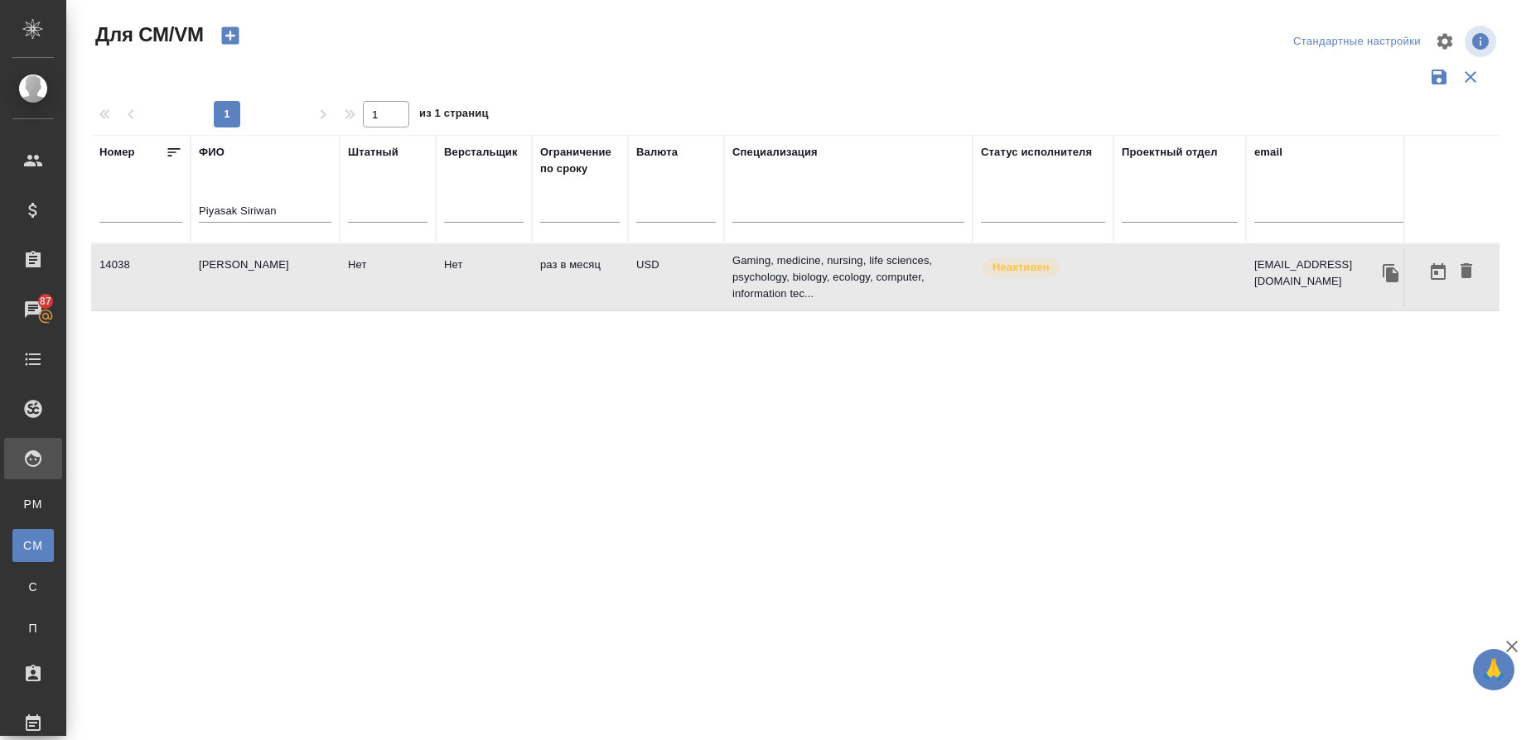
click at [147, 265] on td "14038" at bounding box center [140, 277] width 99 height 58
drag, startPoint x: 288, startPoint y: 209, endPoint x: 171, endPoint y: 194, distance: 117.7
click at [171, 194] on tr "[PERSON_NAME] Штатный Верстальщик Ограничение по сроку Валюта Специализация Ста…" at bounding box center [975, 189] width 1769 height 109
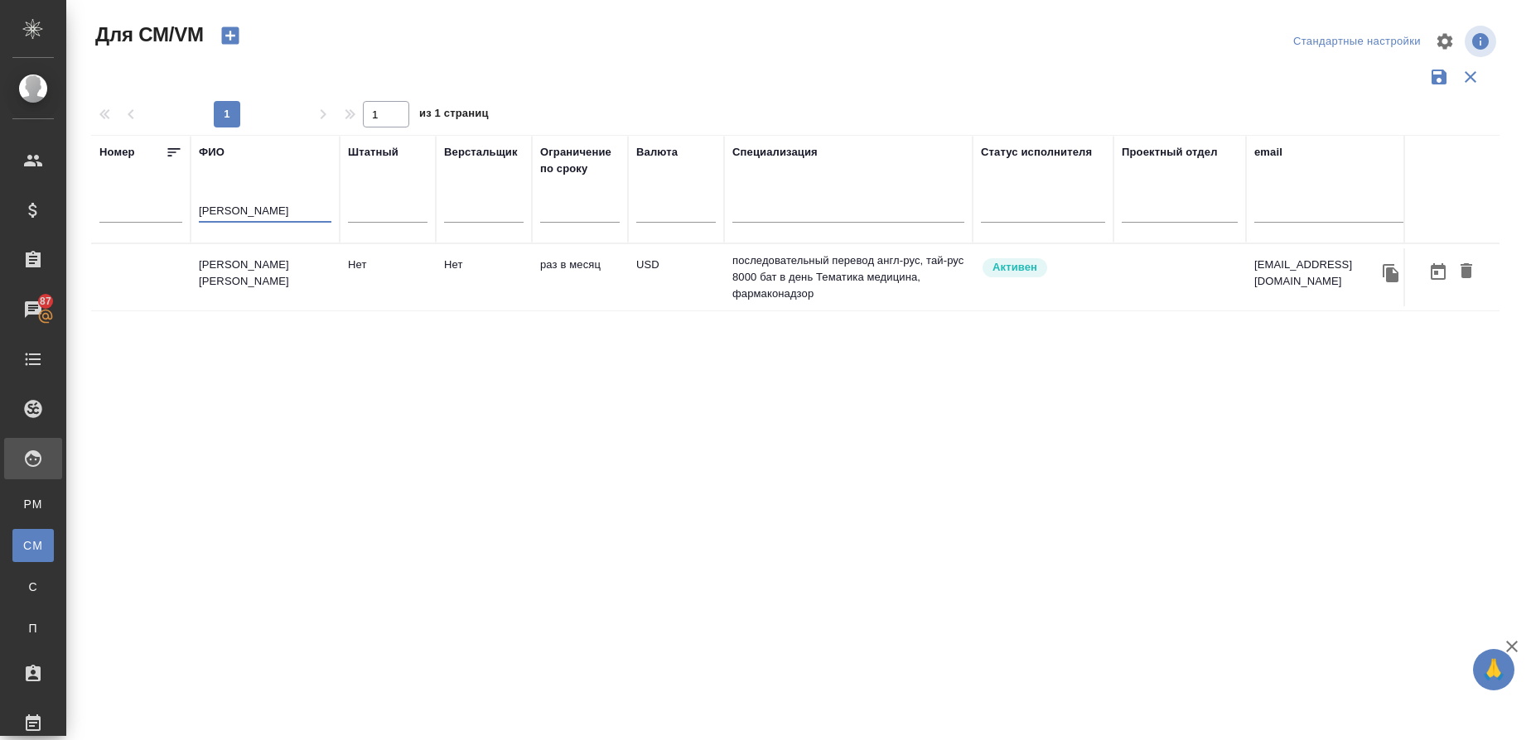
type input "[PERSON_NAME]"
click at [288, 279] on td "[PERSON_NAME] [PERSON_NAME]" at bounding box center [265, 277] width 149 height 58
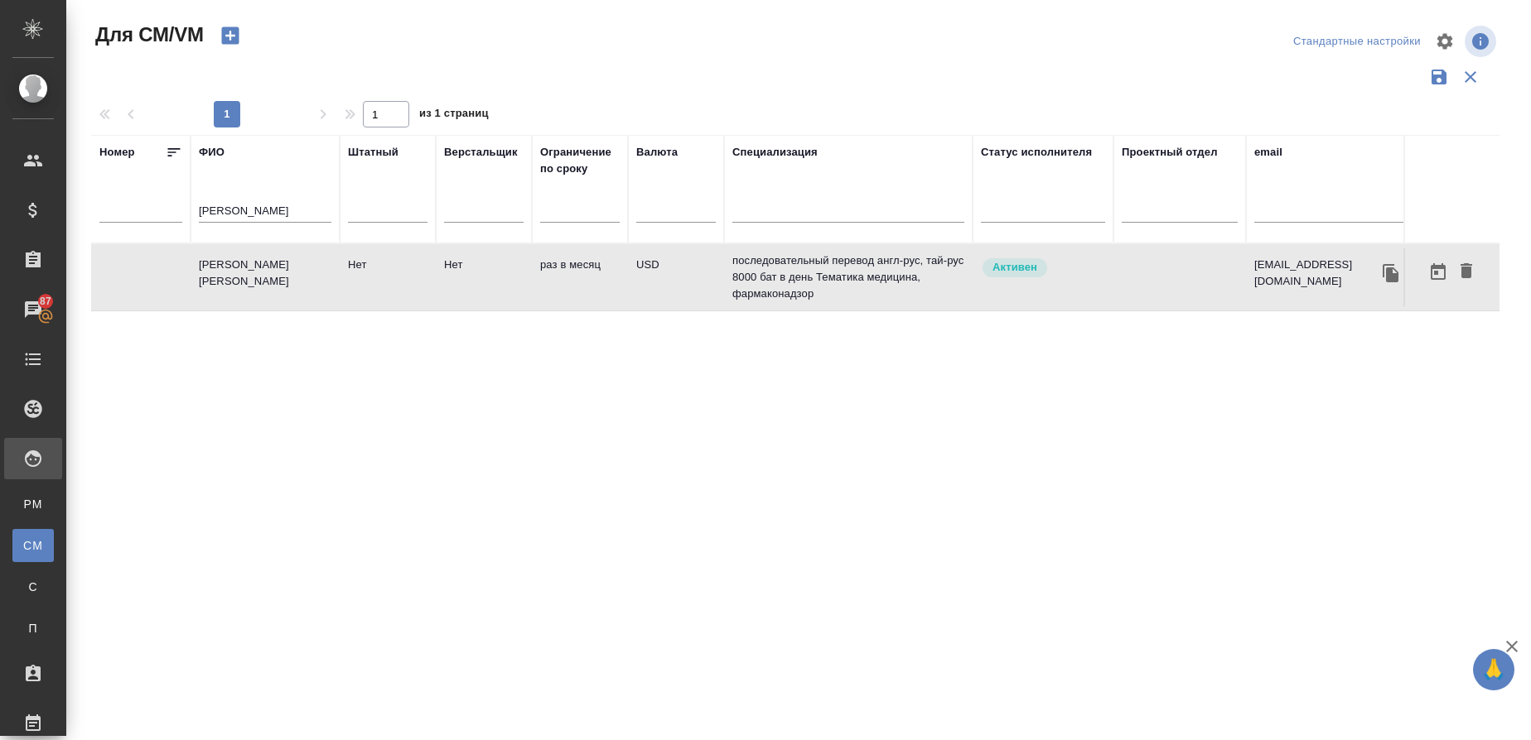
click at [288, 279] on td "[PERSON_NAME] [PERSON_NAME]" at bounding box center [265, 277] width 149 height 58
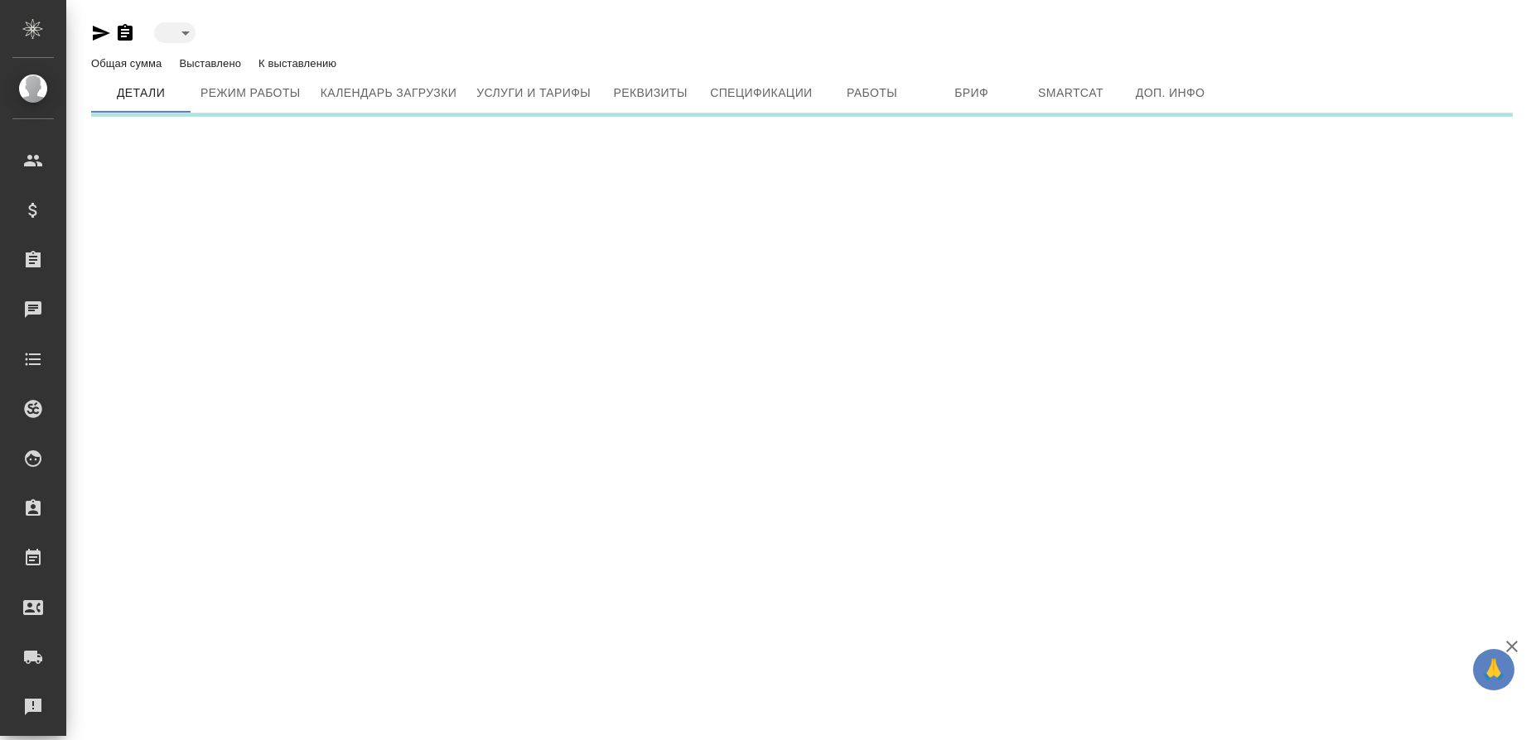
type input "active"
type input "inactive"
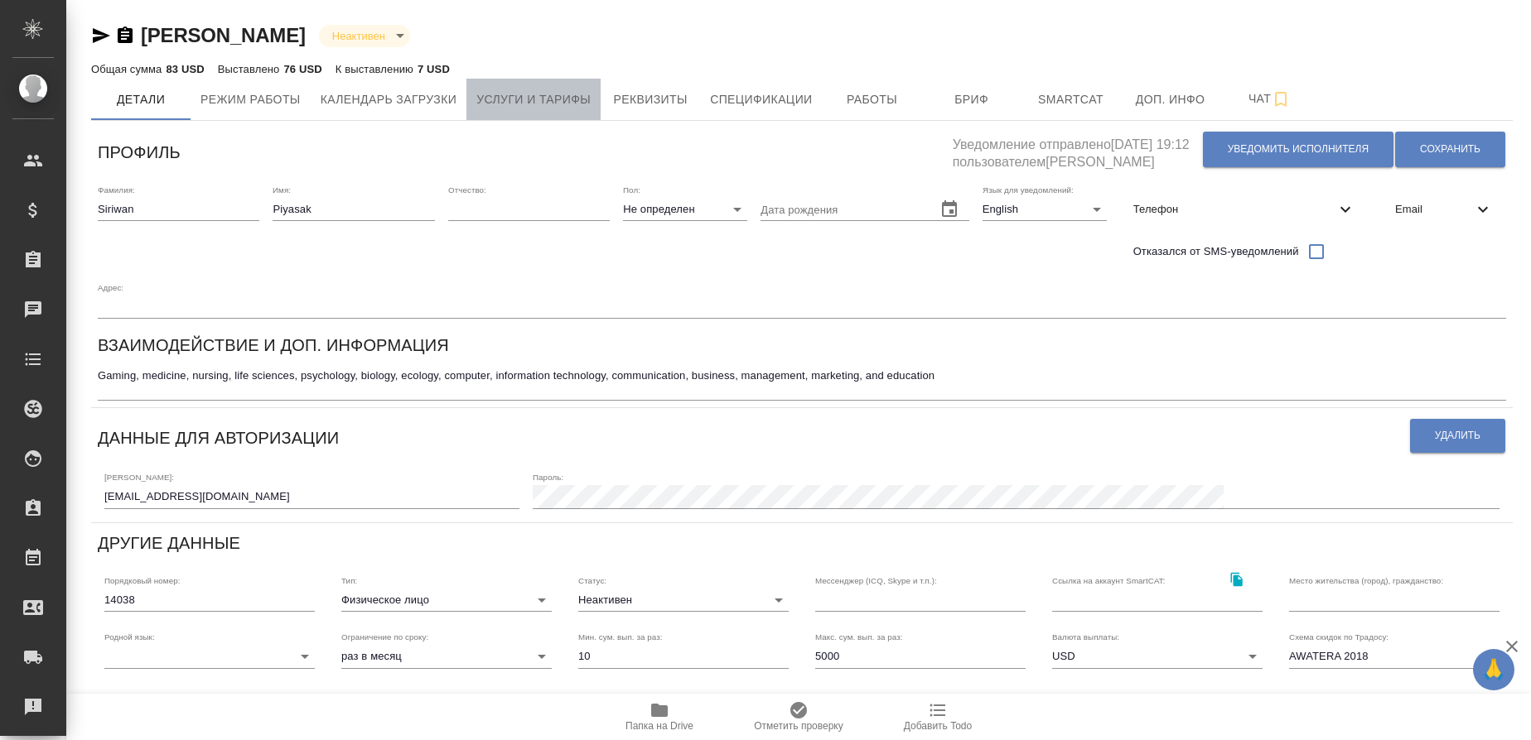
click at [514, 102] on span "Услуги и тарифы" at bounding box center [533, 99] width 114 height 21
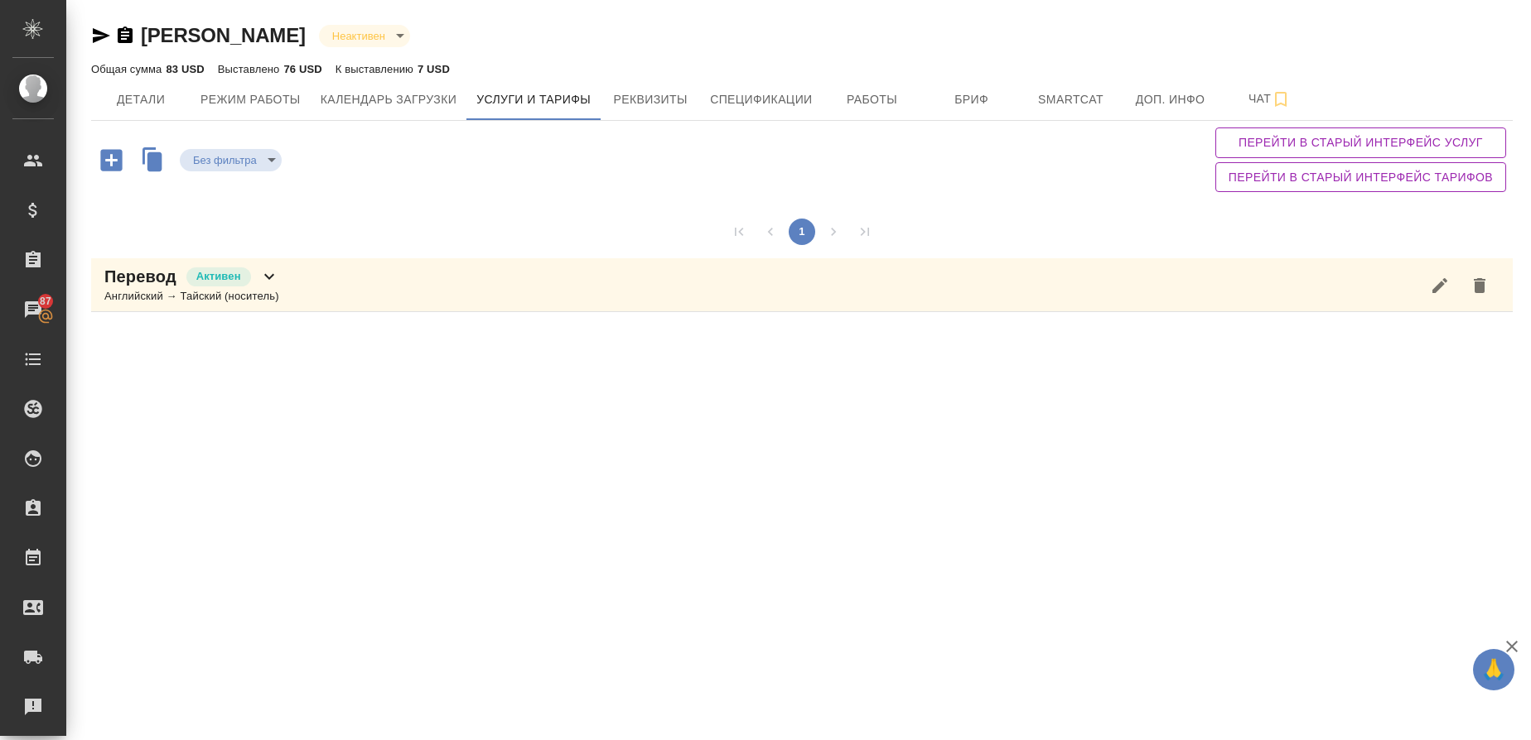
click at [102, 41] on icon "button" at bounding box center [101, 36] width 20 height 20
click at [412, 297] on div "Перевод Активен Английский → Тайский (носитель)" at bounding box center [801, 285] width 1421 height 54
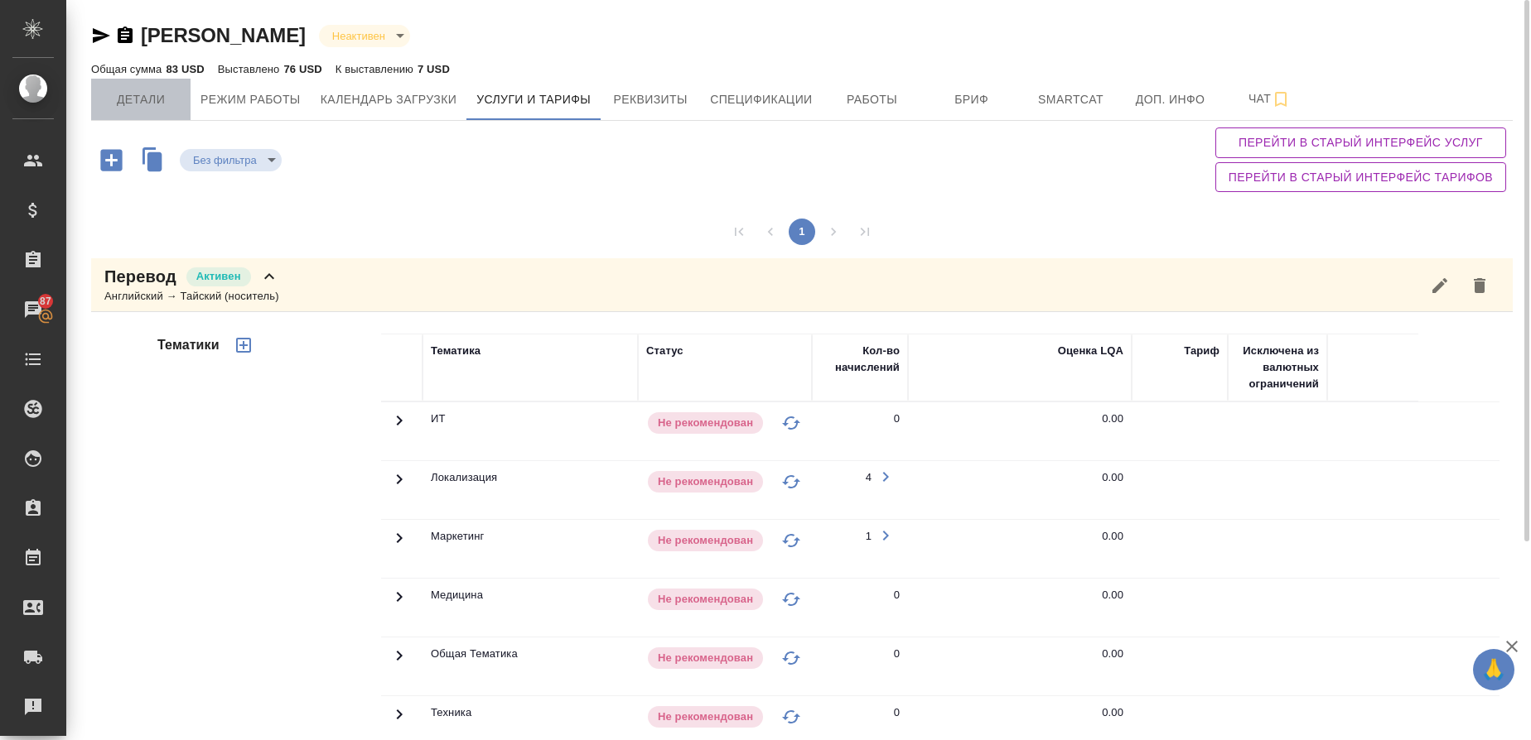
click at [142, 104] on span "Детали" at bounding box center [141, 99] width 80 height 21
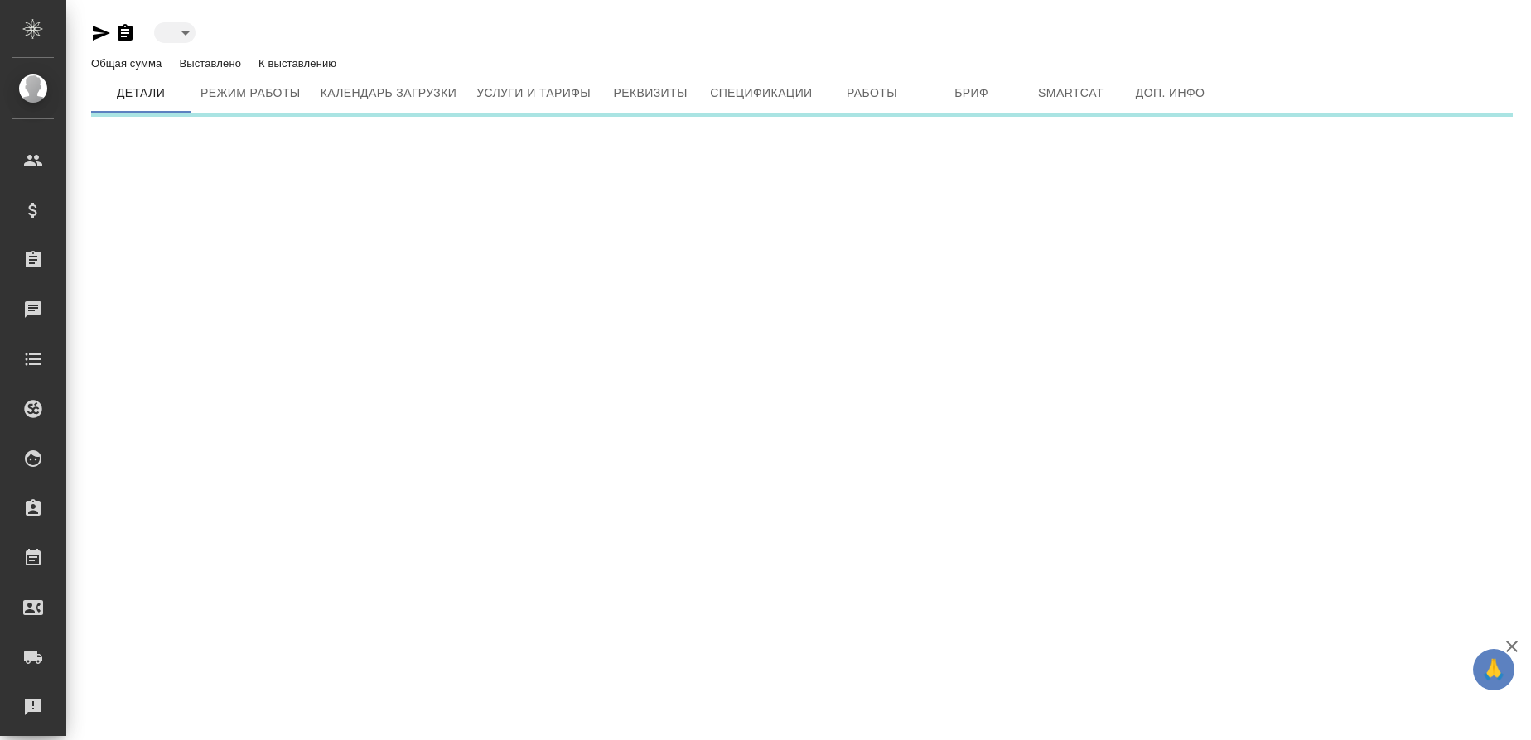
type input "active"
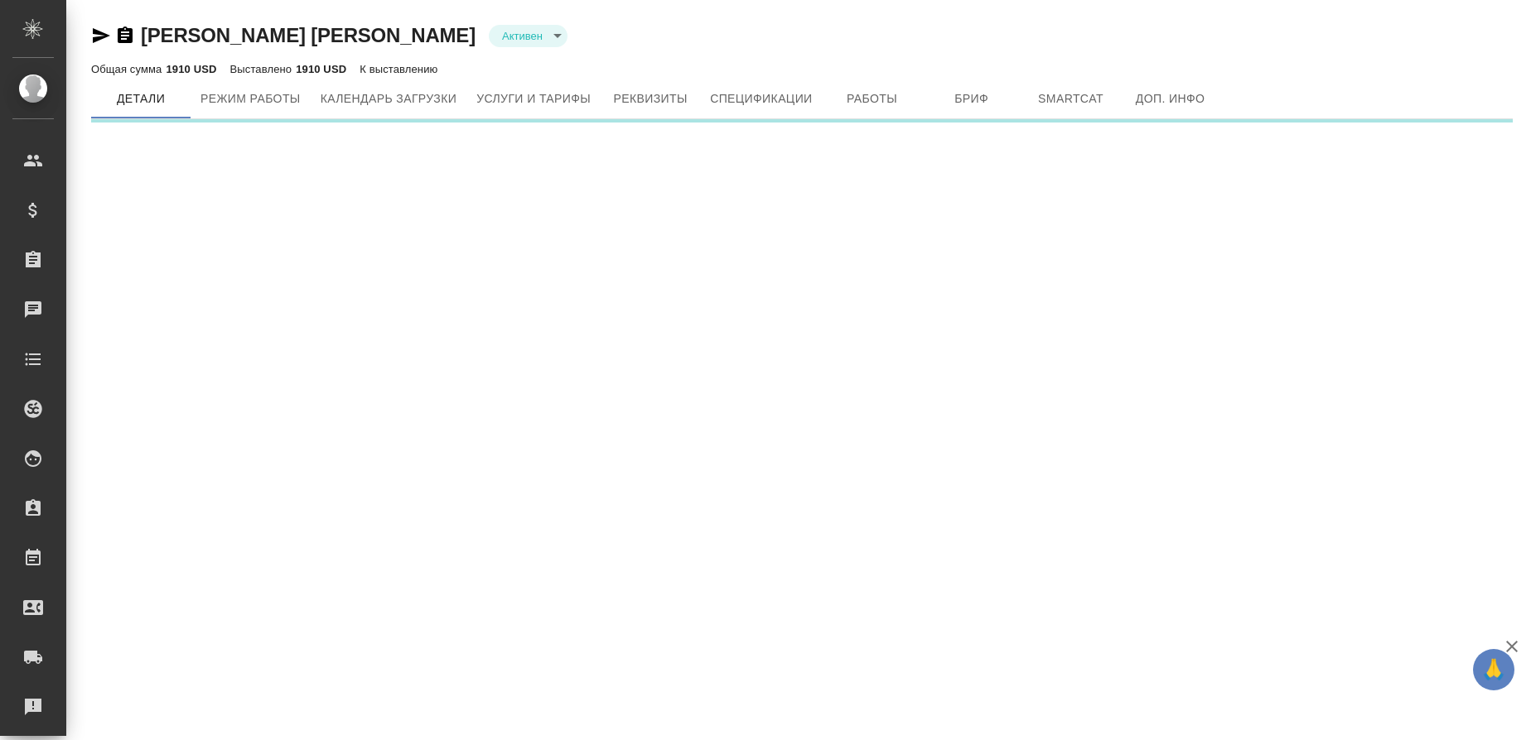
click at [99, 38] on icon "button" at bounding box center [101, 35] width 17 height 15
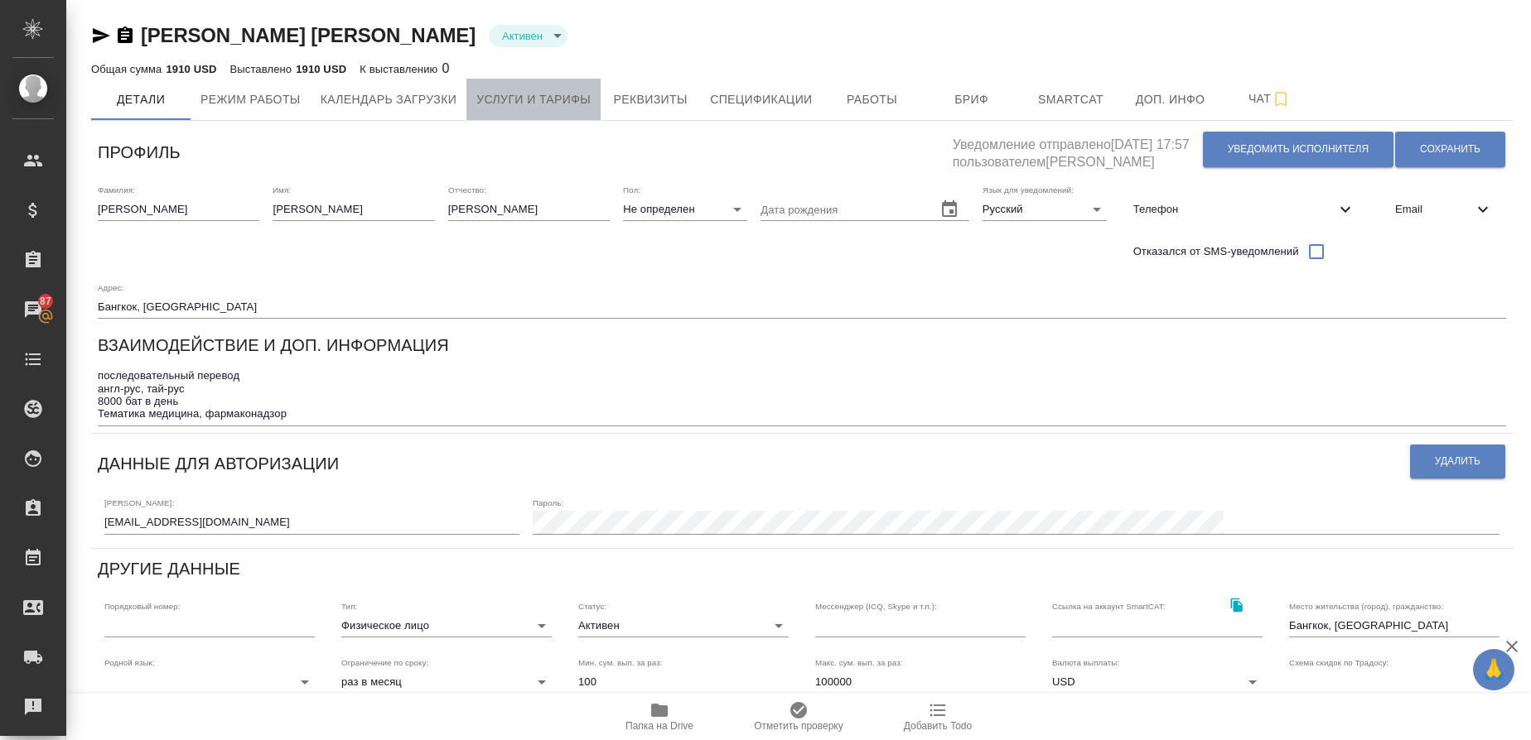
click at [538, 102] on span "Услуги и тарифы" at bounding box center [533, 99] width 114 height 21
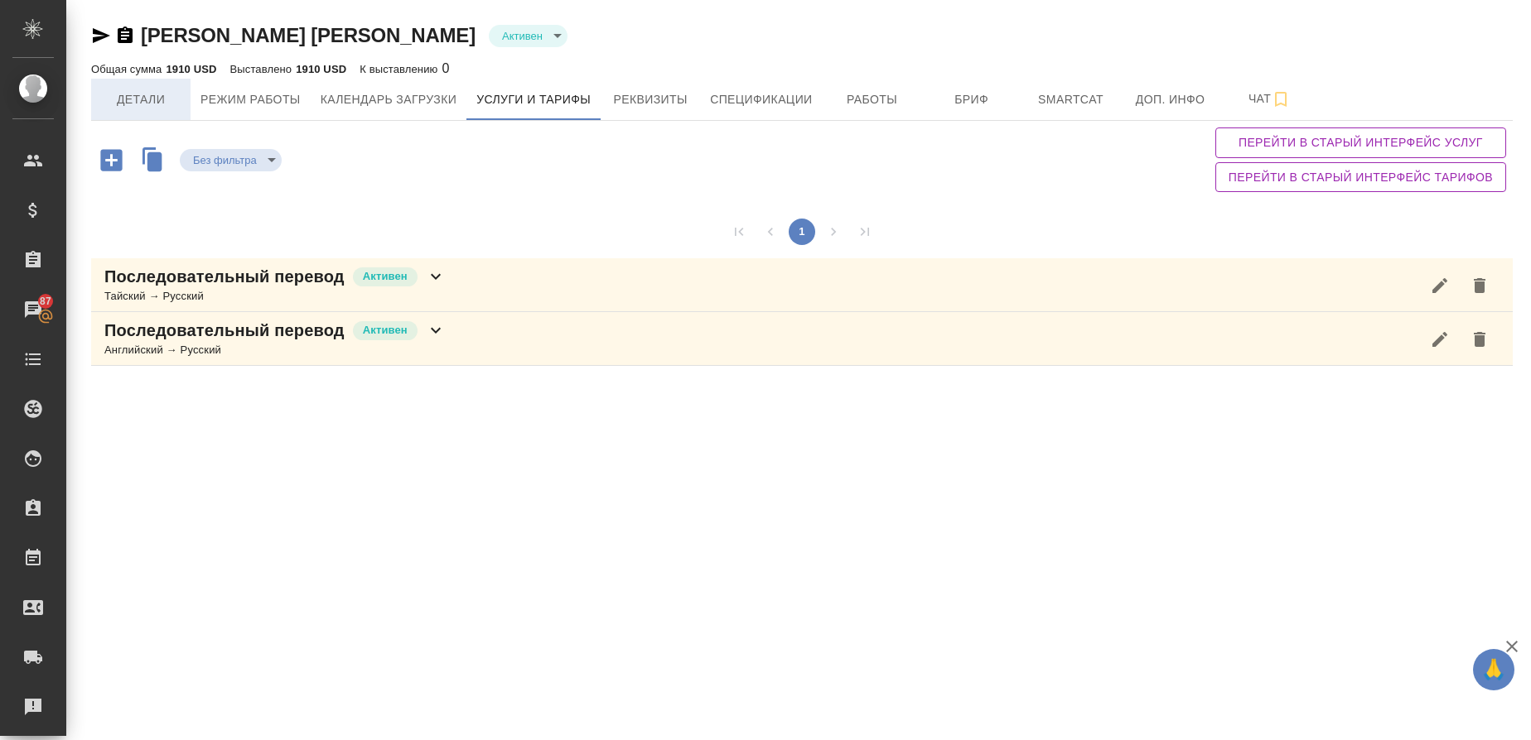
click at [142, 89] on span "Детали" at bounding box center [141, 99] width 80 height 21
